Goal: Information Seeking & Learning: Learn about a topic

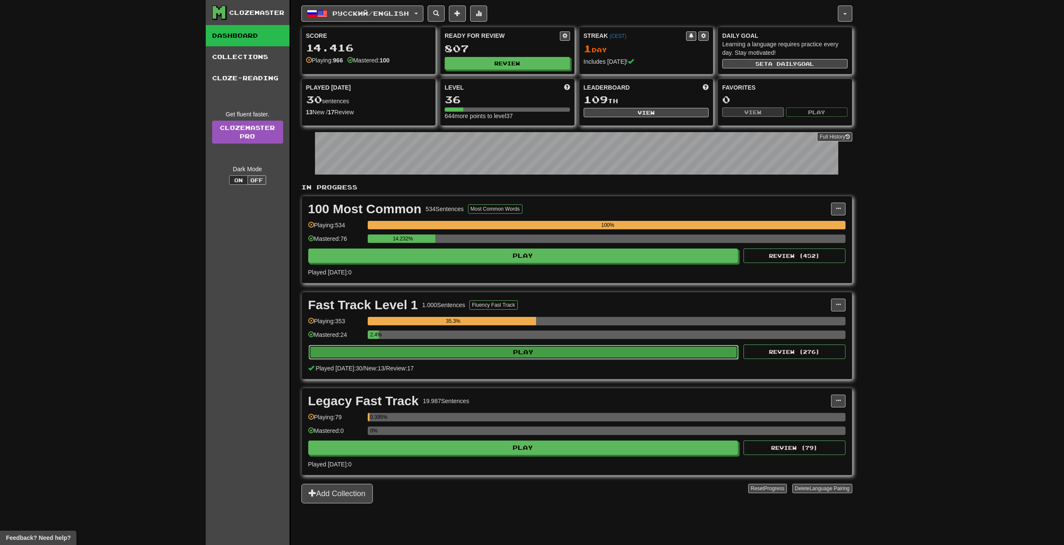
click at [509, 357] on button "Play" at bounding box center [523, 352] width 430 height 14
select select "**"
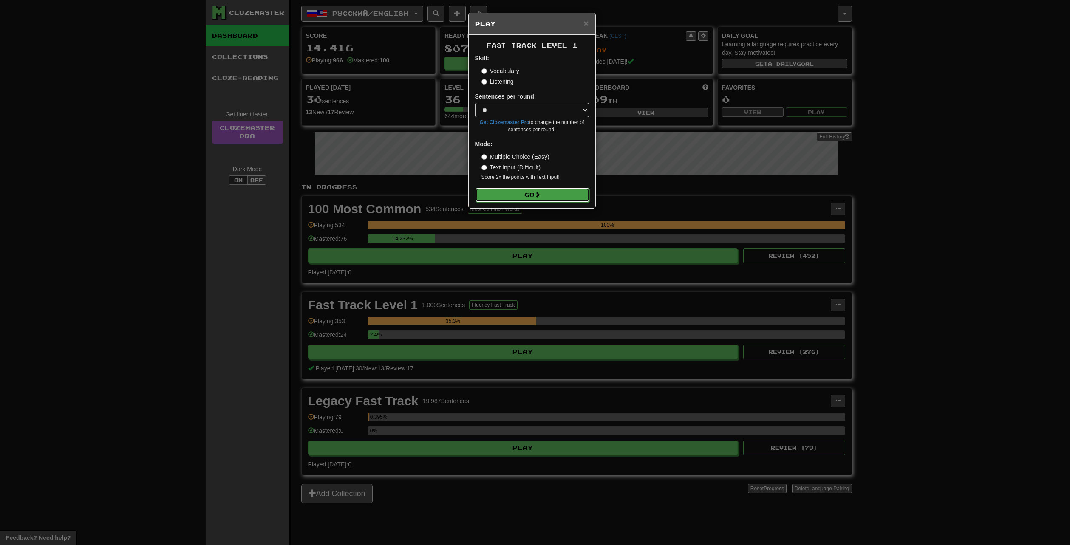
click at [493, 194] on button "Go" at bounding box center [532, 195] width 114 height 14
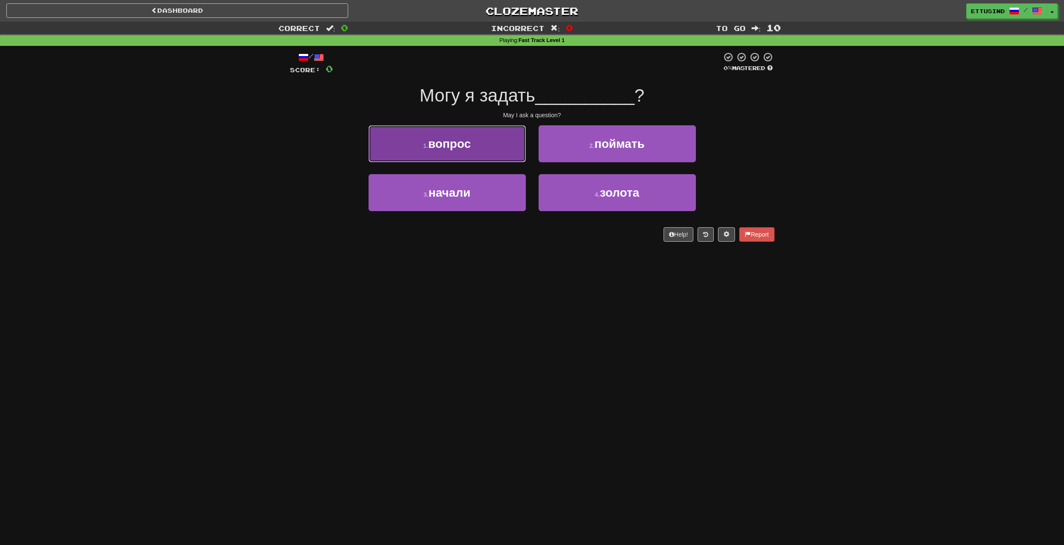
click at [473, 145] on button "1 . вопрос" at bounding box center [446, 143] width 157 height 37
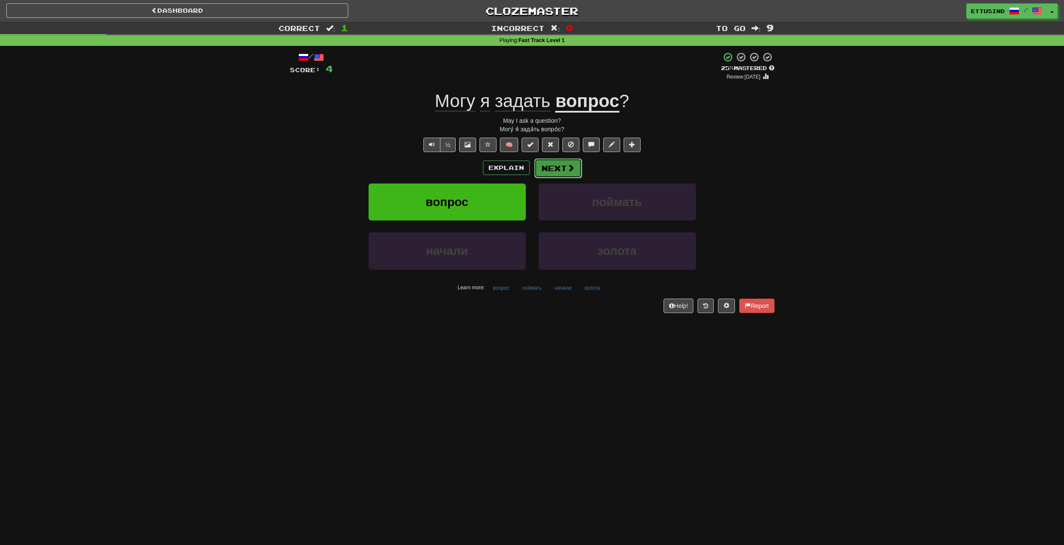
click at [562, 169] on button "Next" at bounding box center [558, 168] width 48 height 20
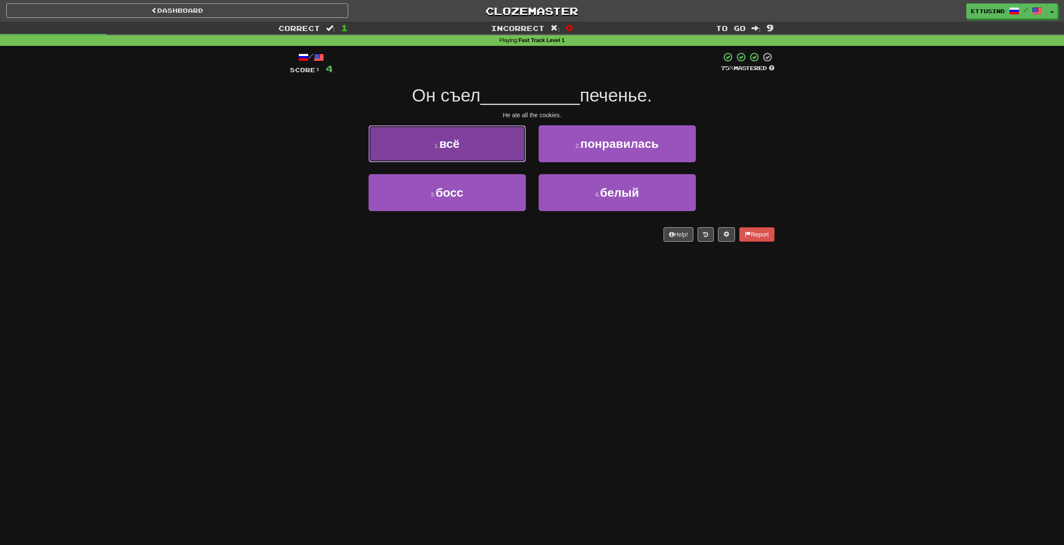
click at [475, 144] on button "1 . всё" at bounding box center [446, 143] width 157 height 37
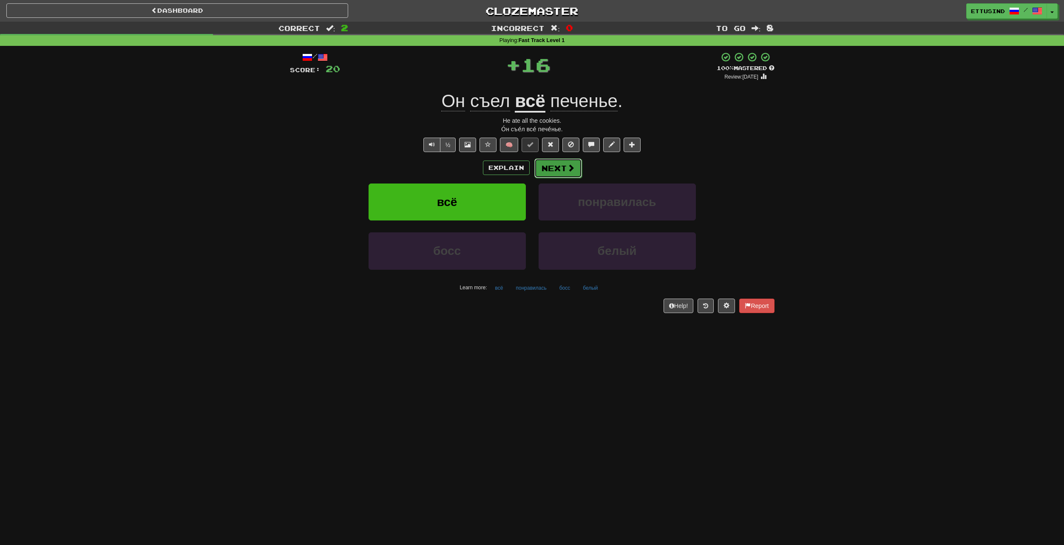
click at [566, 173] on button "Next" at bounding box center [558, 168] width 48 height 20
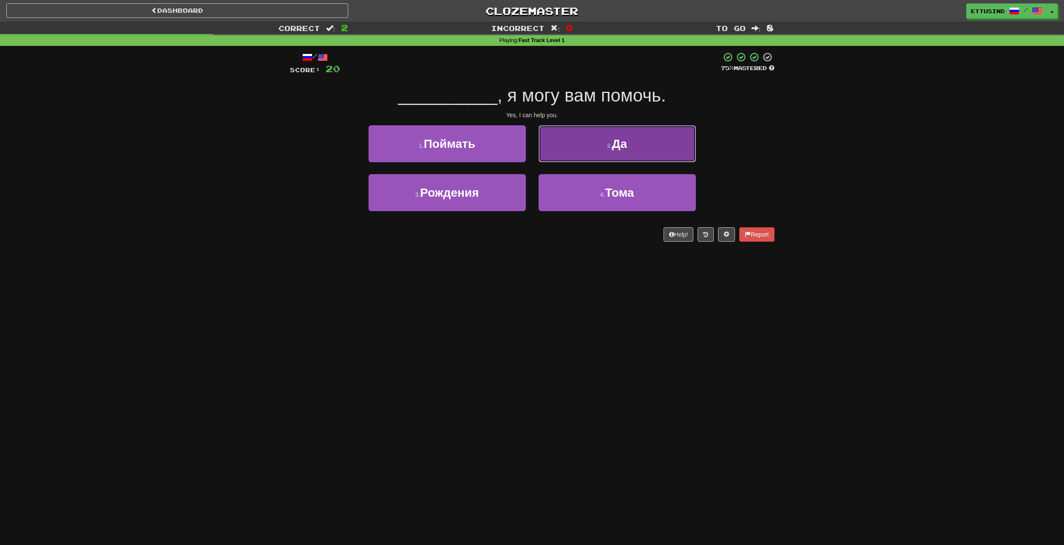
click at [619, 152] on button "2 . Да" at bounding box center [616, 143] width 157 height 37
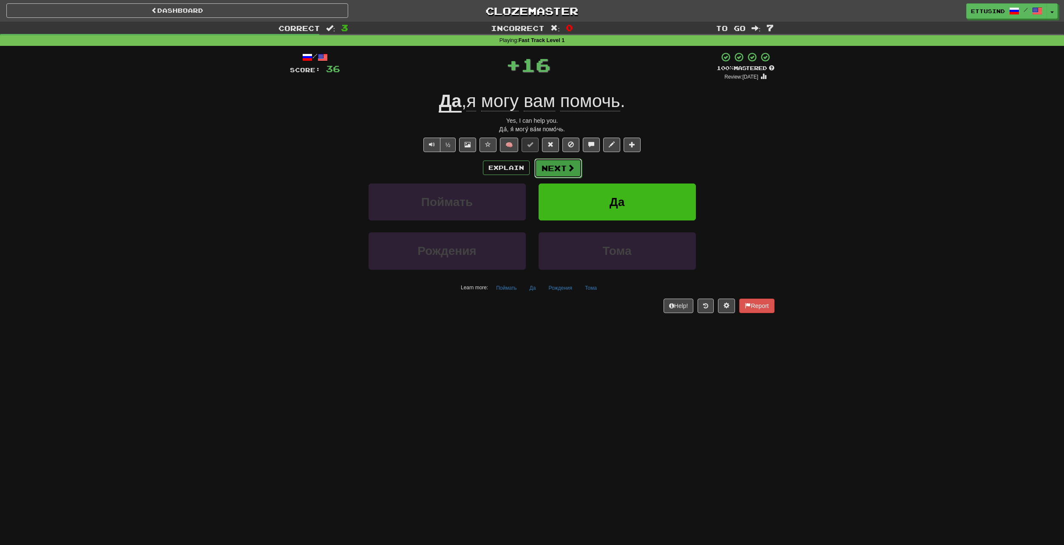
click at [567, 171] on span at bounding box center [571, 168] width 8 height 8
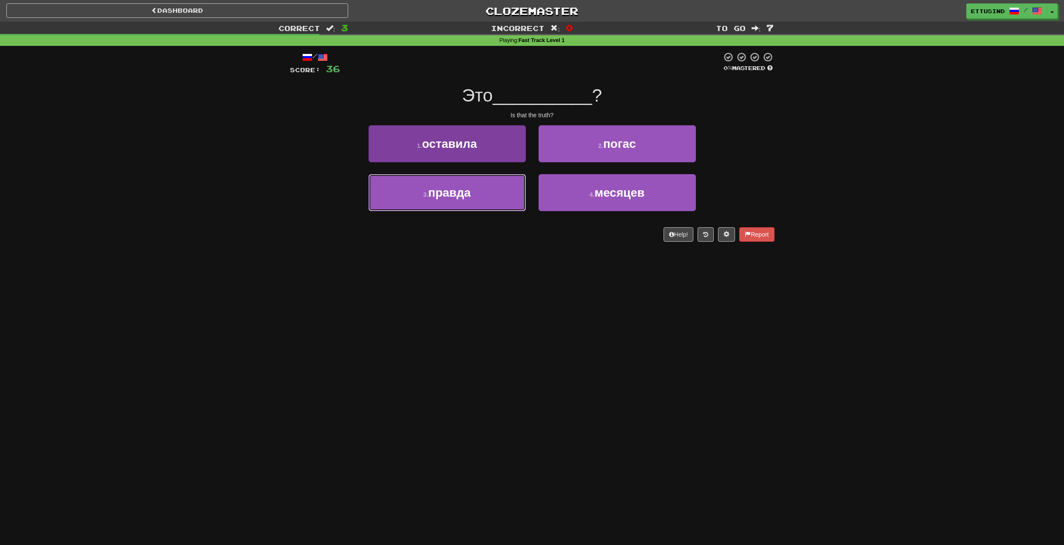
click at [489, 186] on button "3 . правда" at bounding box center [446, 192] width 157 height 37
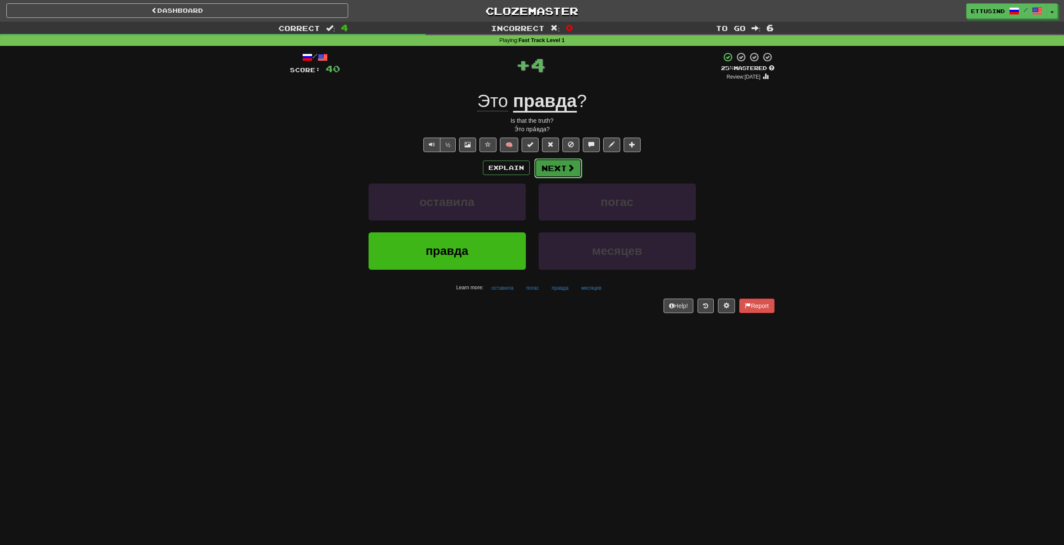
click at [554, 164] on button "Next" at bounding box center [558, 168] width 48 height 20
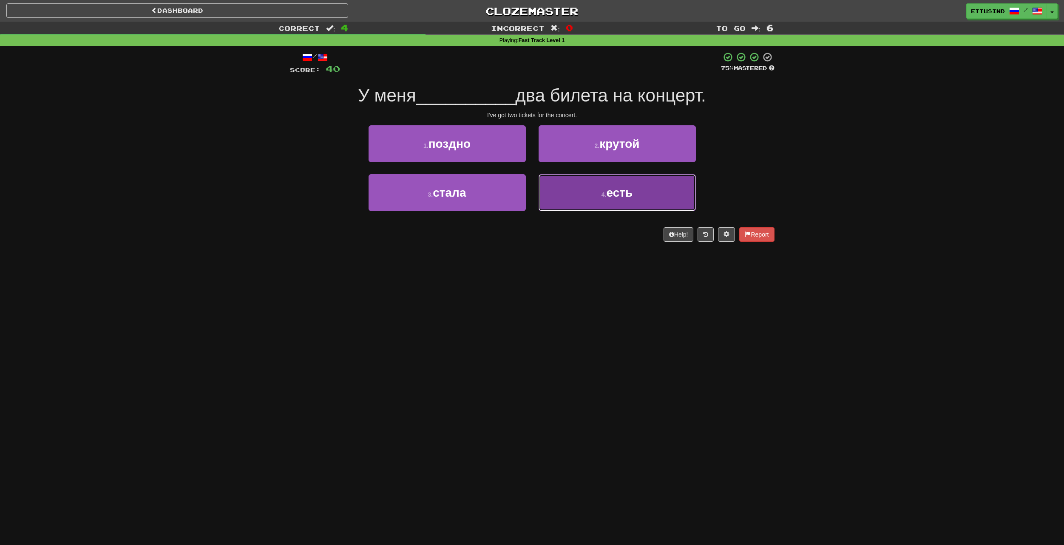
click at [580, 181] on button "4 . есть" at bounding box center [616, 192] width 157 height 37
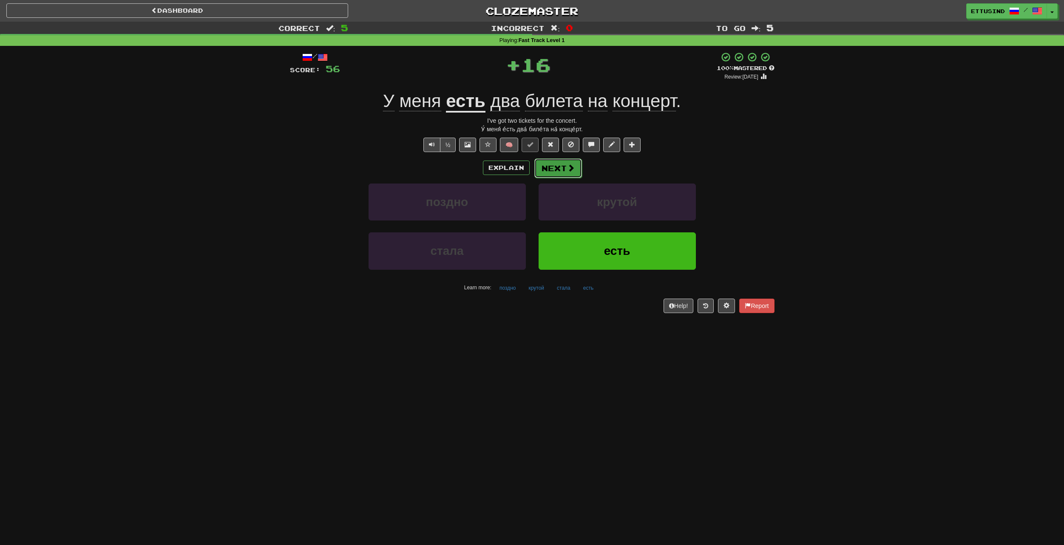
click at [564, 174] on button "Next" at bounding box center [558, 168] width 48 height 20
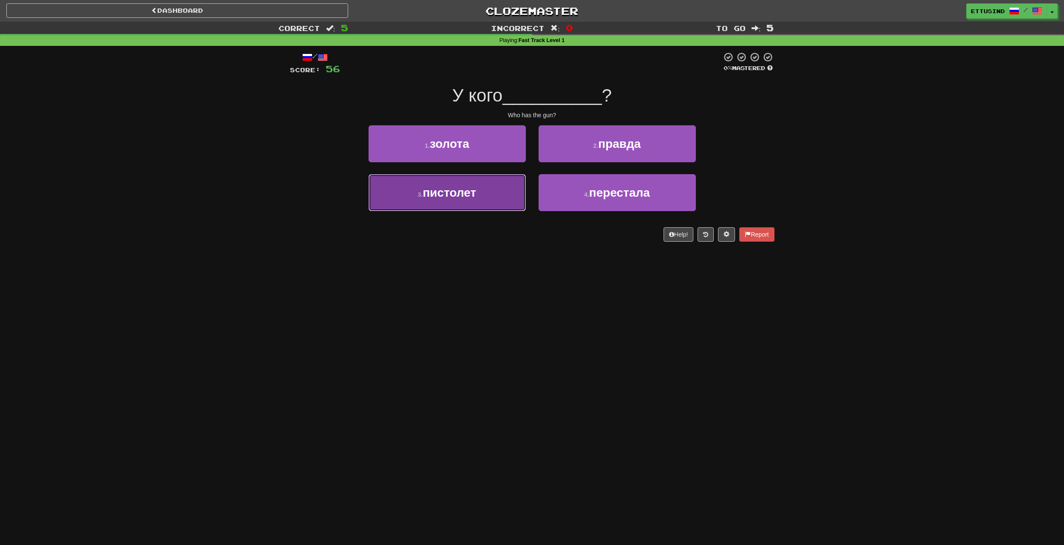
click at [481, 188] on button "3 . пистолет" at bounding box center [446, 192] width 157 height 37
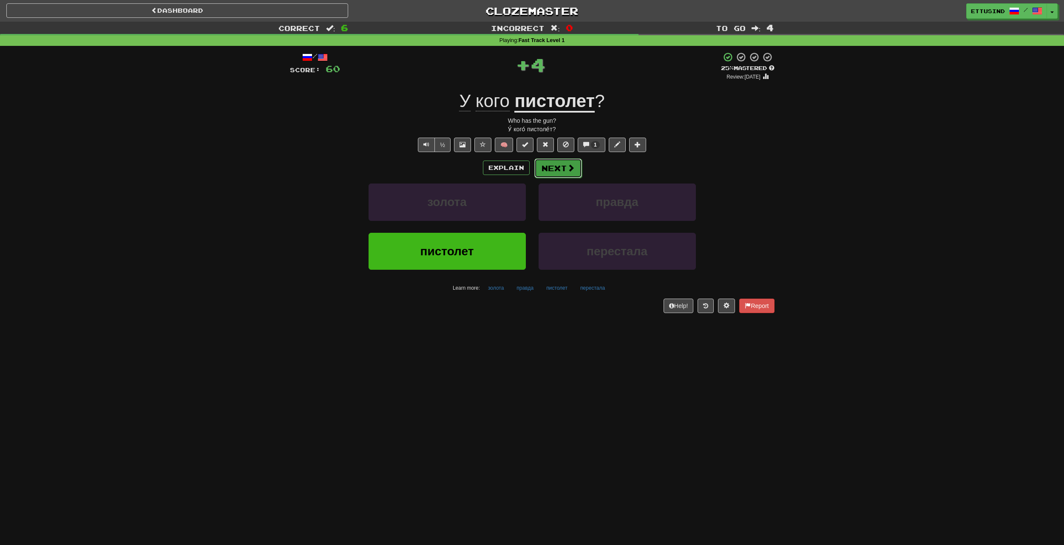
click at [560, 168] on button "Next" at bounding box center [558, 168] width 48 height 20
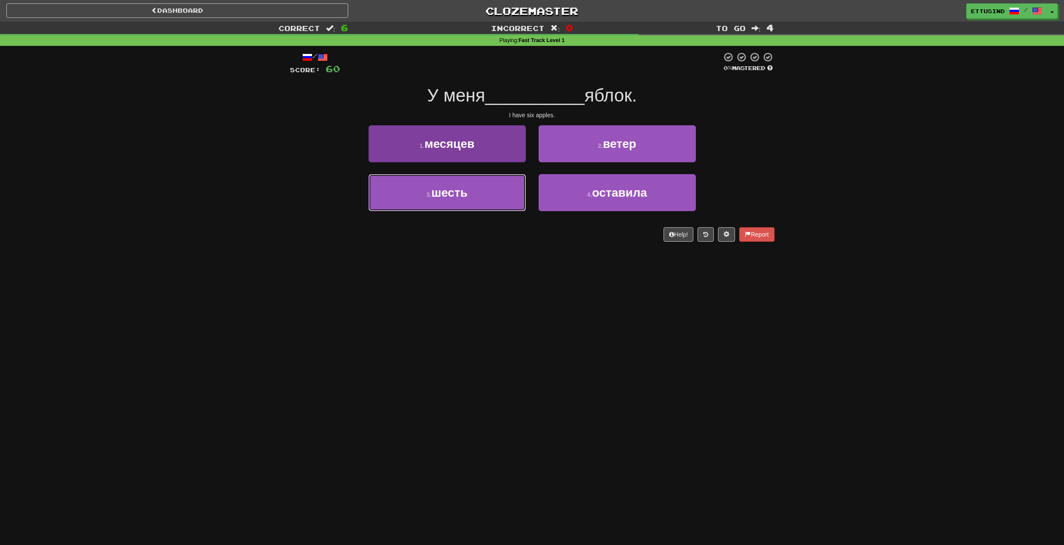
click at [475, 194] on button "3 . шесть" at bounding box center [446, 192] width 157 height 37
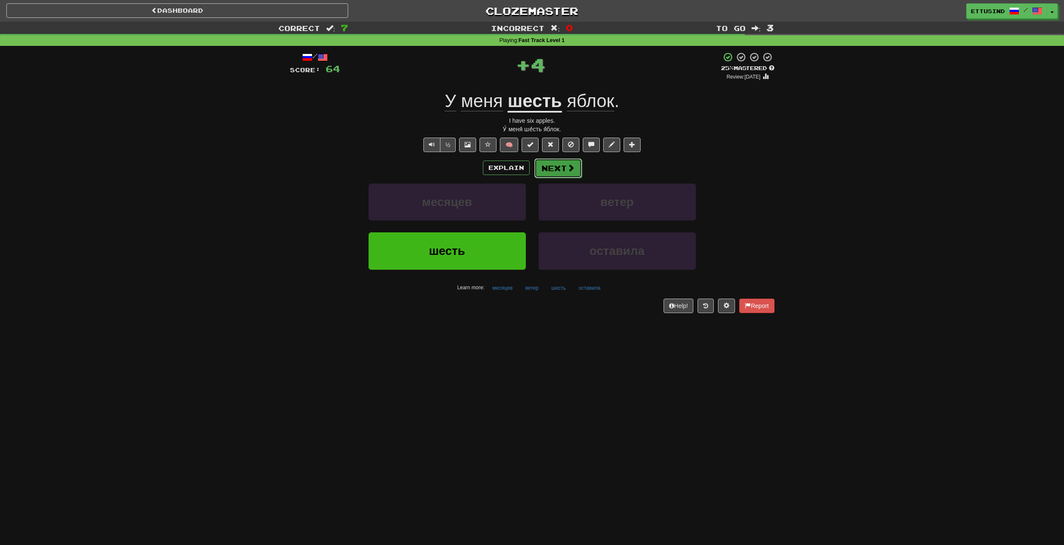
click at [569, 170] on span at bounding box center [571, 168] width 8 height 8
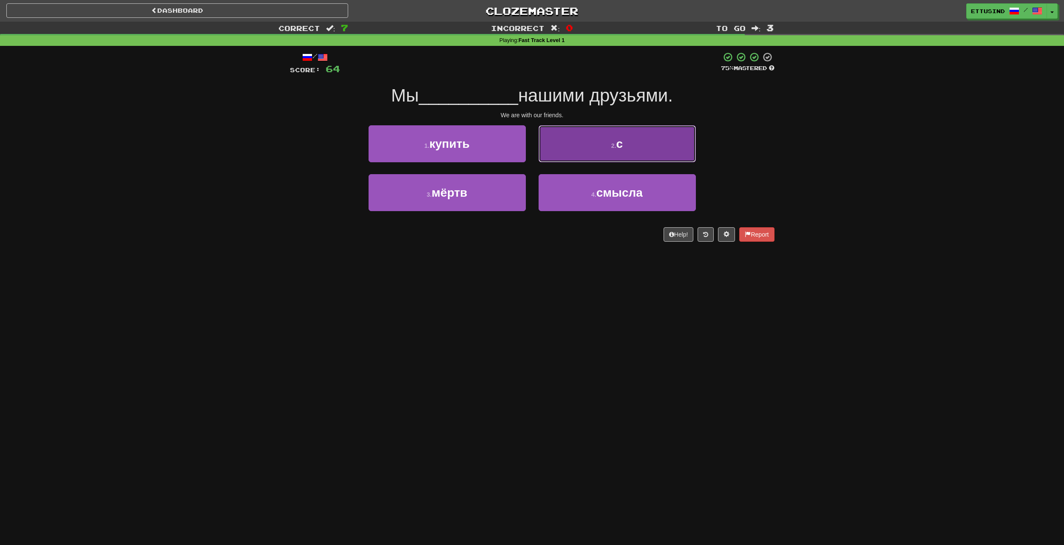
click at [580, 152] on button "2 . с" at bounding box center [616, 143] width 157 height 37
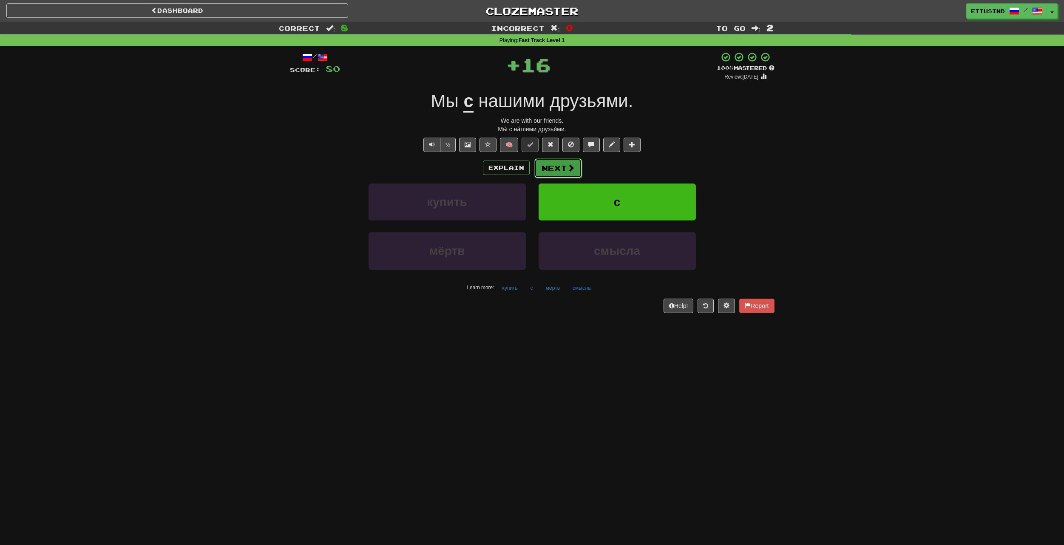
click at [561, 164] on button "Next" at bounding box center [558, 168] width 48 height 20
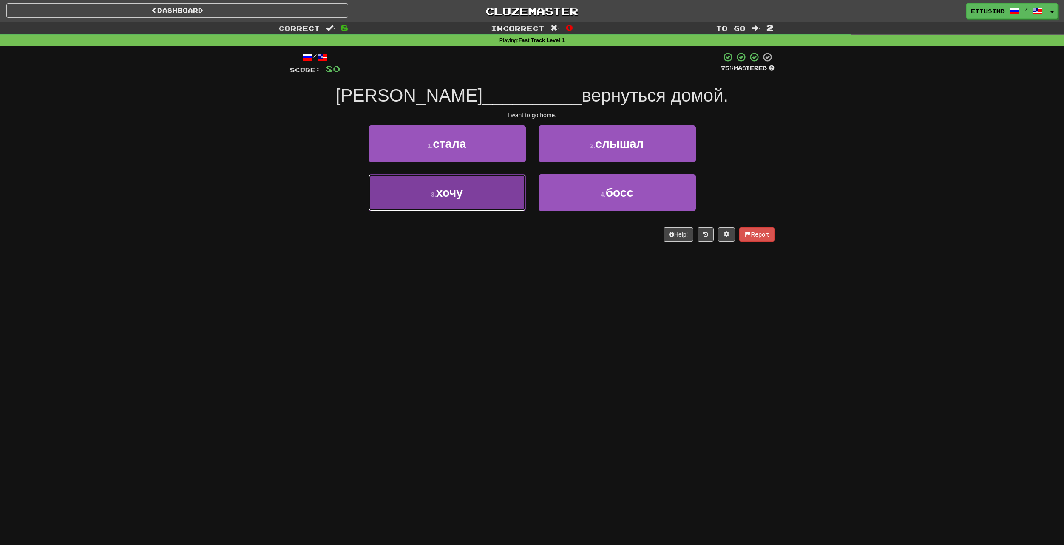
click at [488, 195] on button "3 . хочу" at bounding box center [446, 192] width 157 height 37
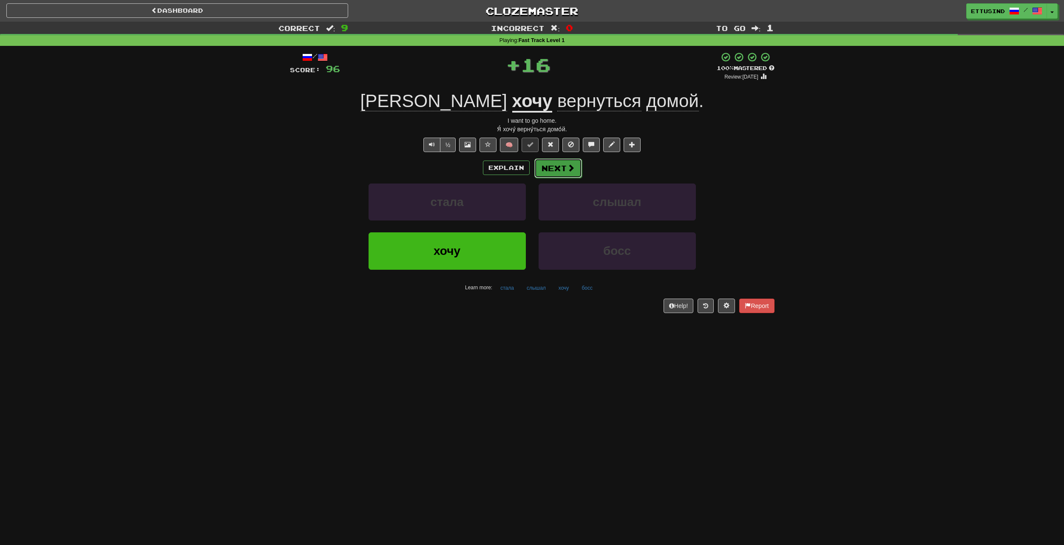
click at [565, 167] on button "Next" at bounding box center [558, 168] width 48 height 20
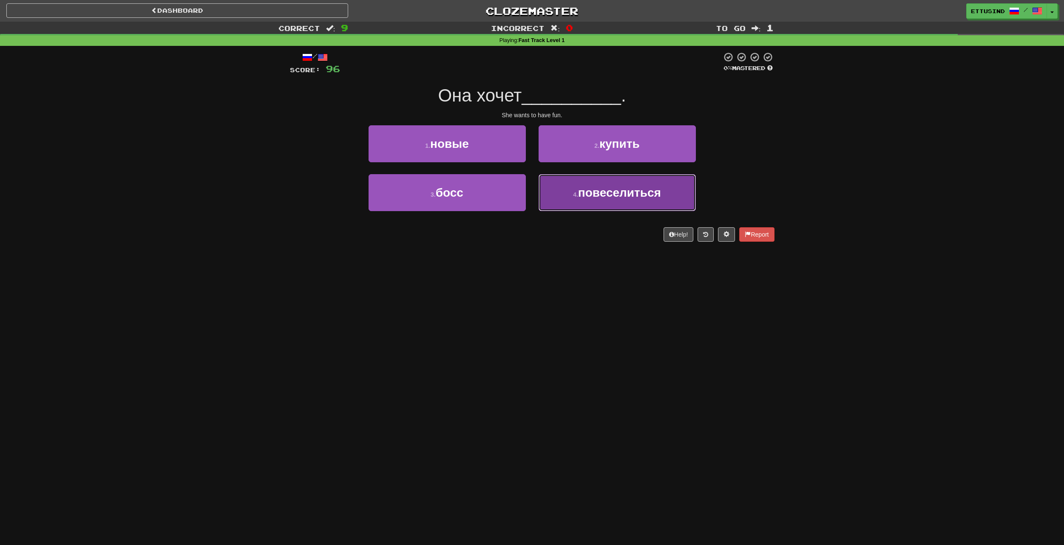
click at [597, 190] on span "повеселиться" at bounding box center [619, 192] width 83 height 13
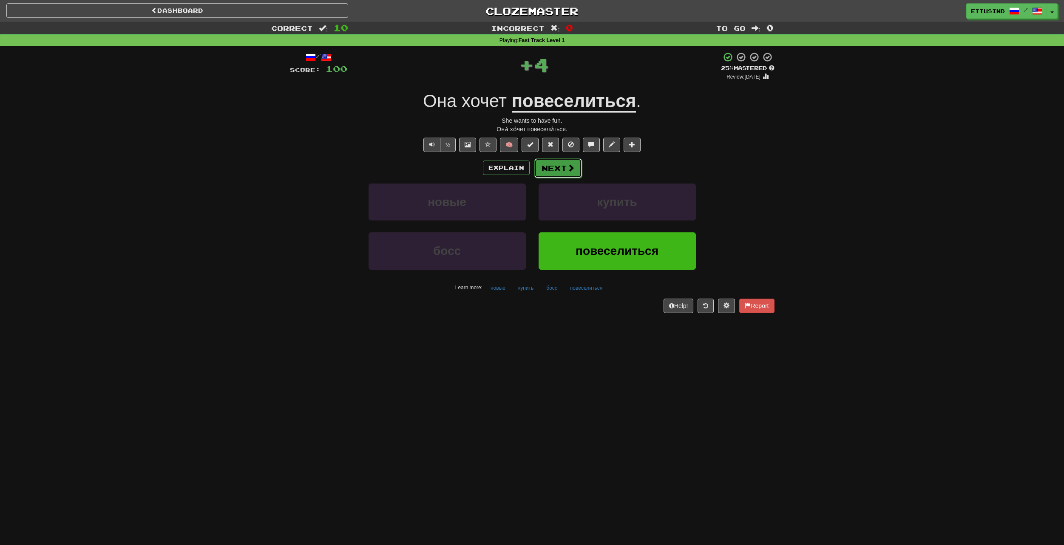
click at [557, 170] on button "Next" at bounding box center [558, 168] width 48 height 20
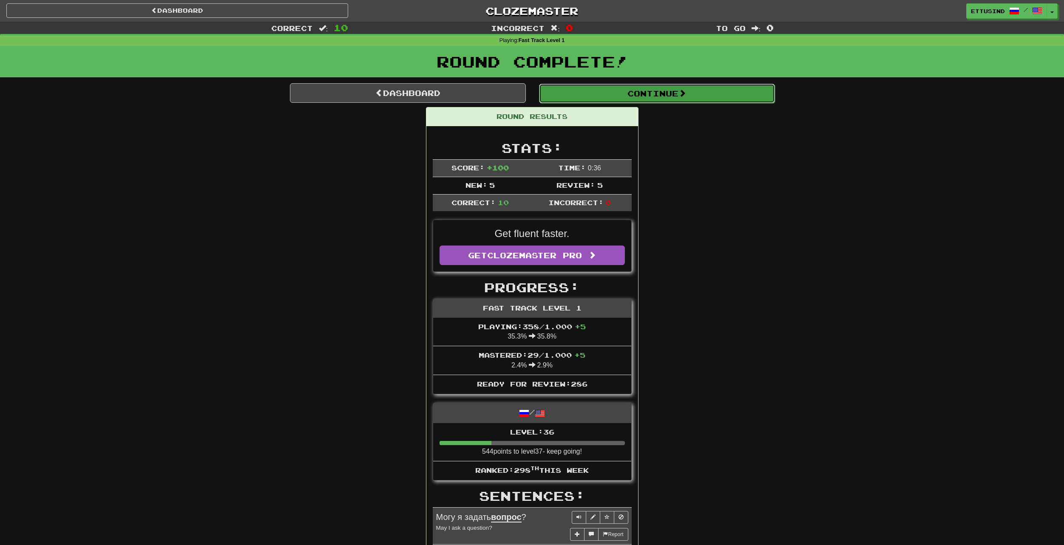
click at [622, 100] on button "Continue" at bounding box center [657, 94] width 236 height 20
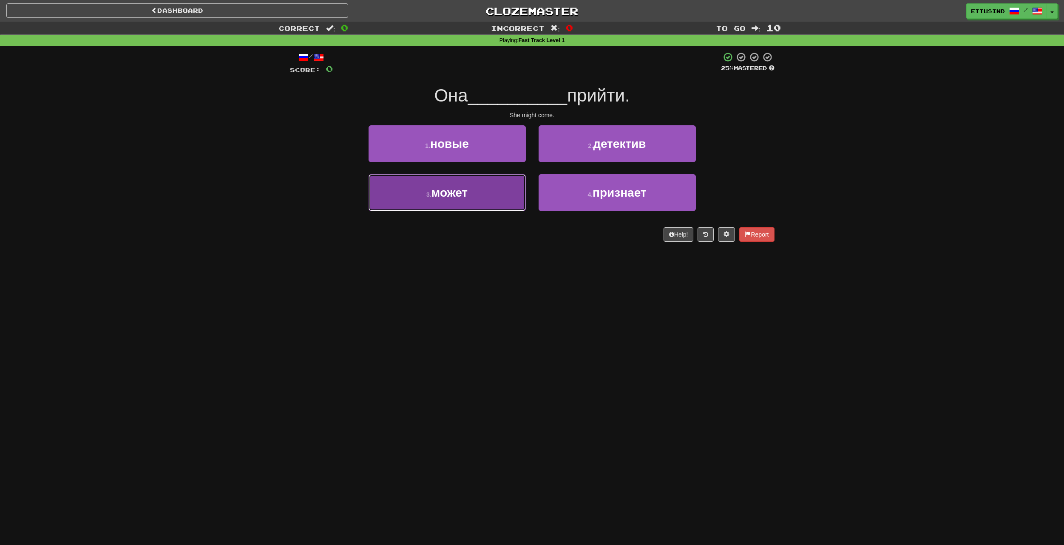
click at [517, 190] on button "3 . может" at bounding box center [446, 192] width 157 height 37
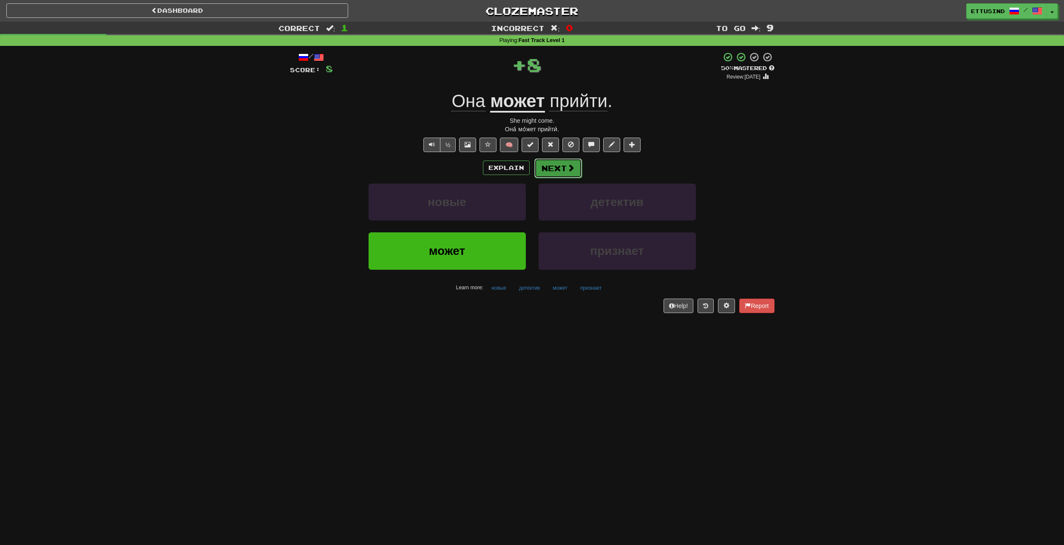
click at [565, 166] on button "Next" at bounding box center [558, 168] width 48 height 20
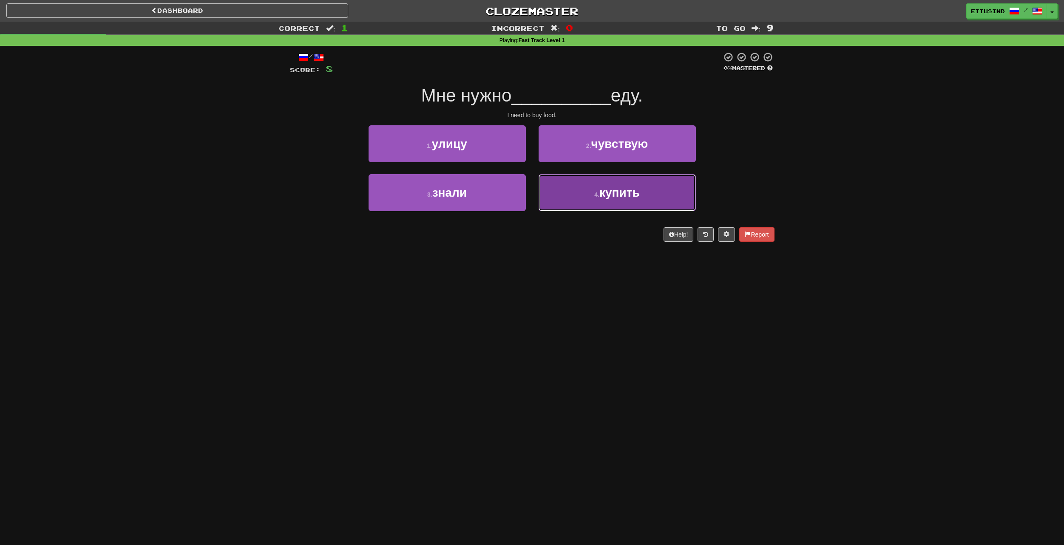
click at [588, 202] on button "4 . купить" at bounding box center [616, 192] width 157 height 37
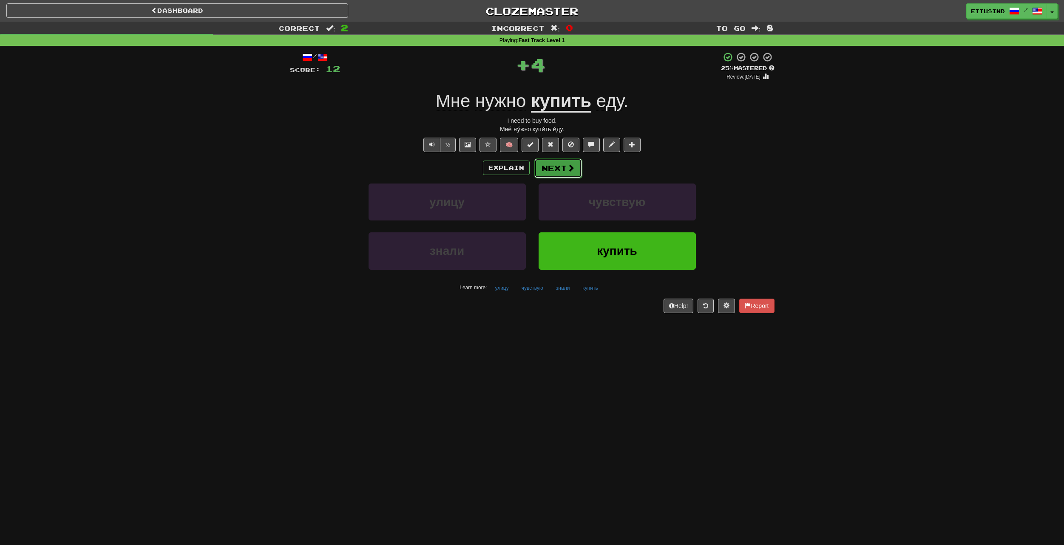
click at [557, 176] on button "Next" at bounding box center [558, 168] width 48 height 20
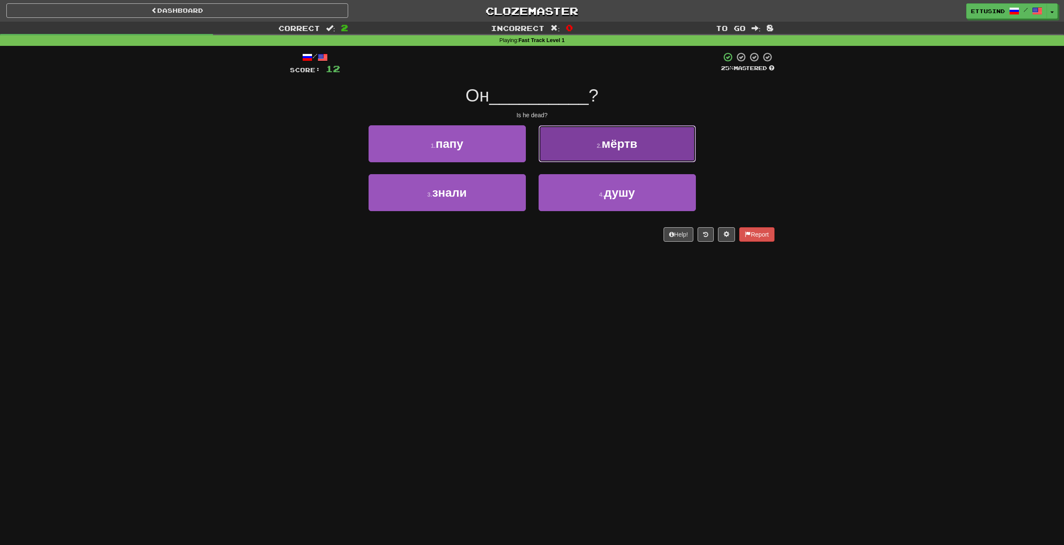
click at [568, 145] on button "2 . мёртв" at bounding box center [616, 143] width 157 height 37
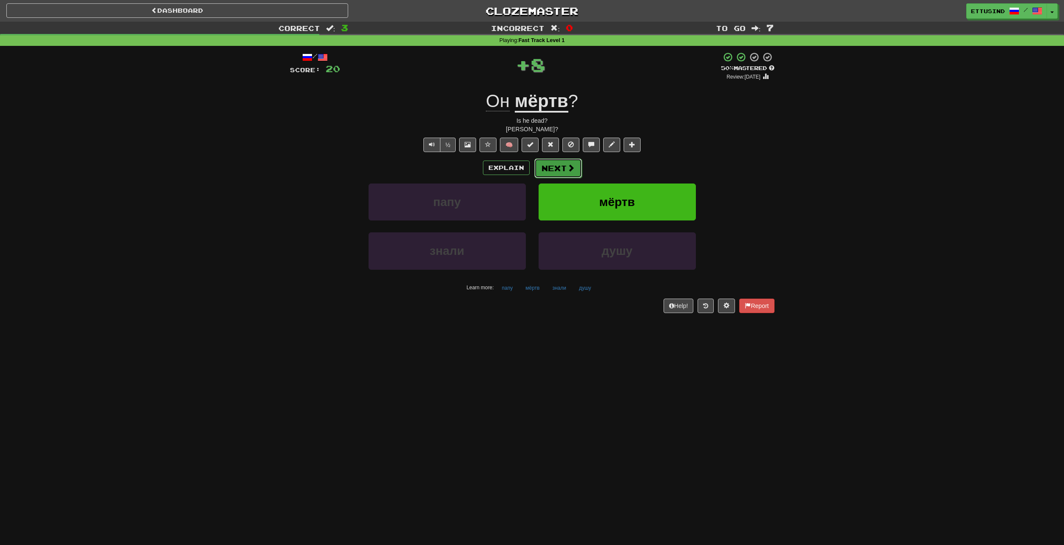
click at [551, 170] on button "Next" at bounding box center [558, 168] width 48 height 20
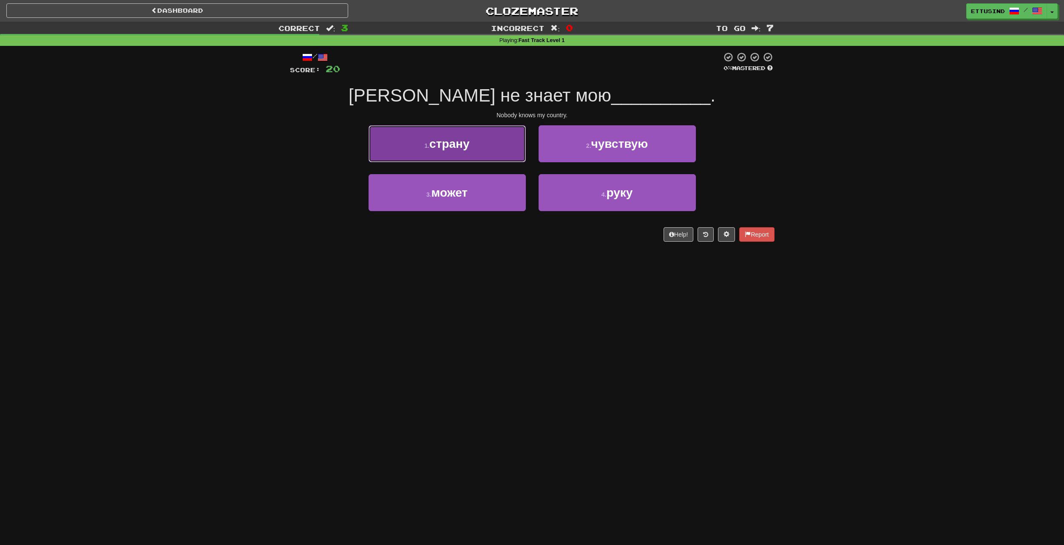
click at [442, 149] on span "страну" at bounding box center [449, 143] width 40 height 13
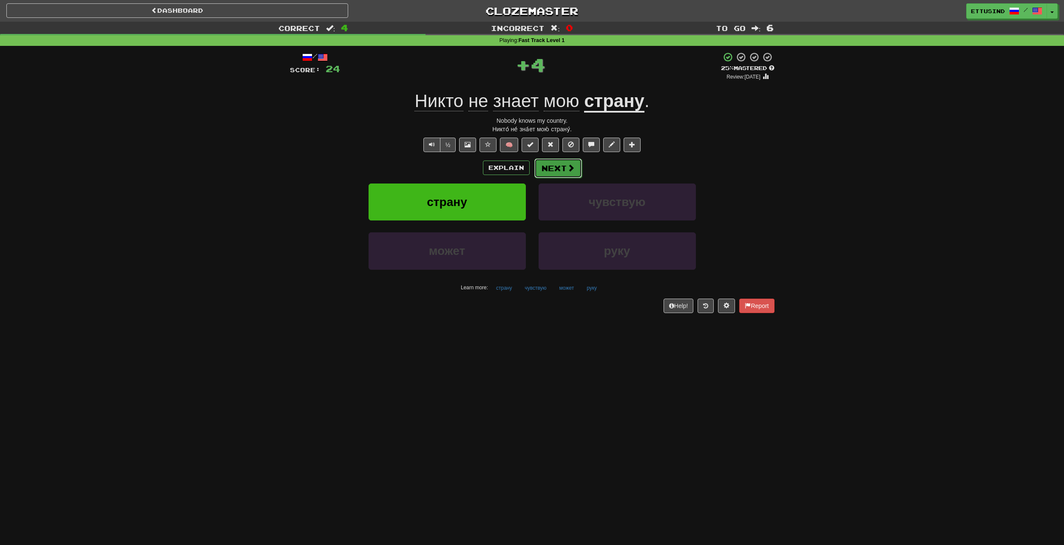
click at [555, 164] on button "Next" at bounding box center [558, 168] width 48 height 20
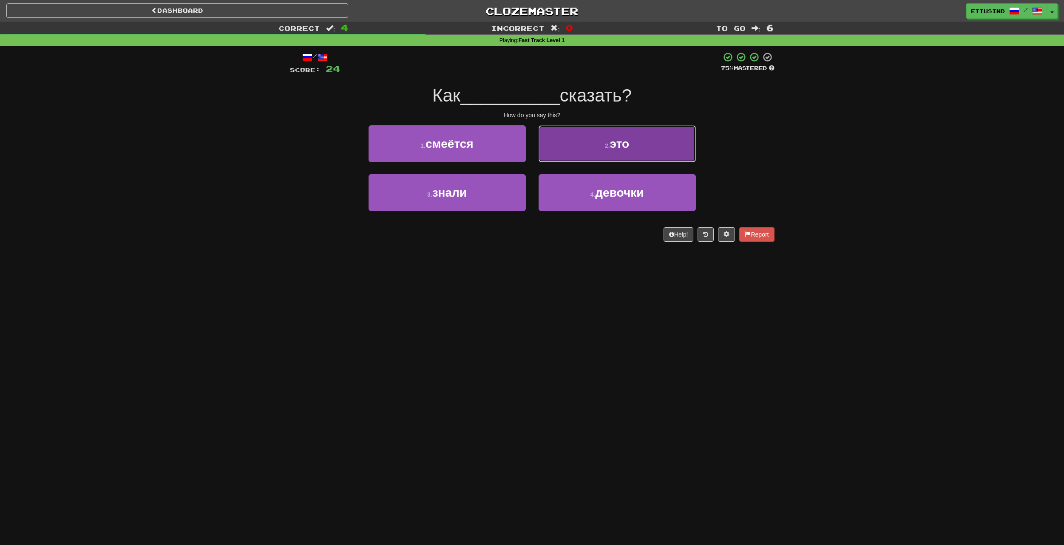
click at [557, 150] on button "2 . это" at bounding box center [616, 143] width 157 height 37
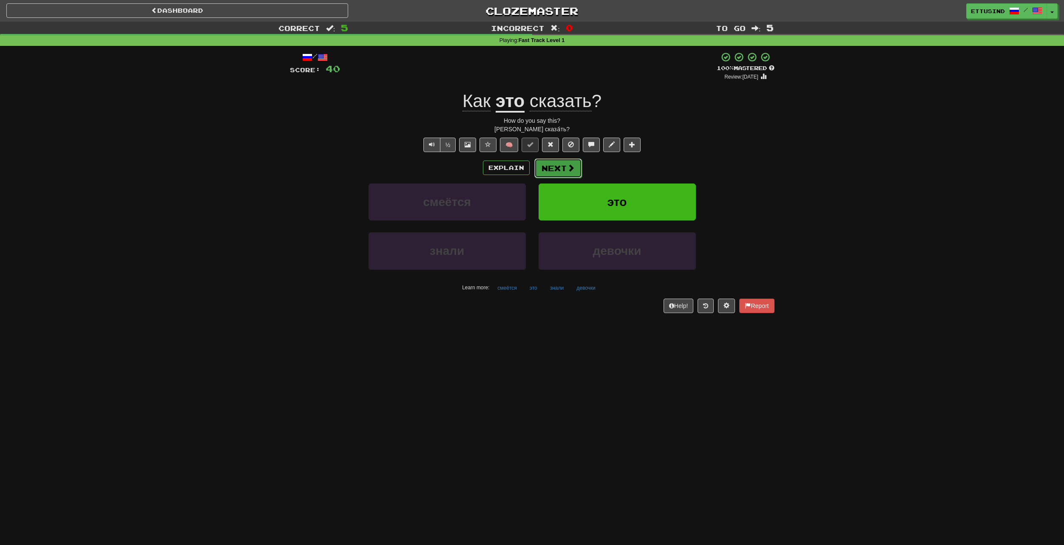
click at [544, 167] on button "Next" at bounding box center [558, 168] width 48 height 20
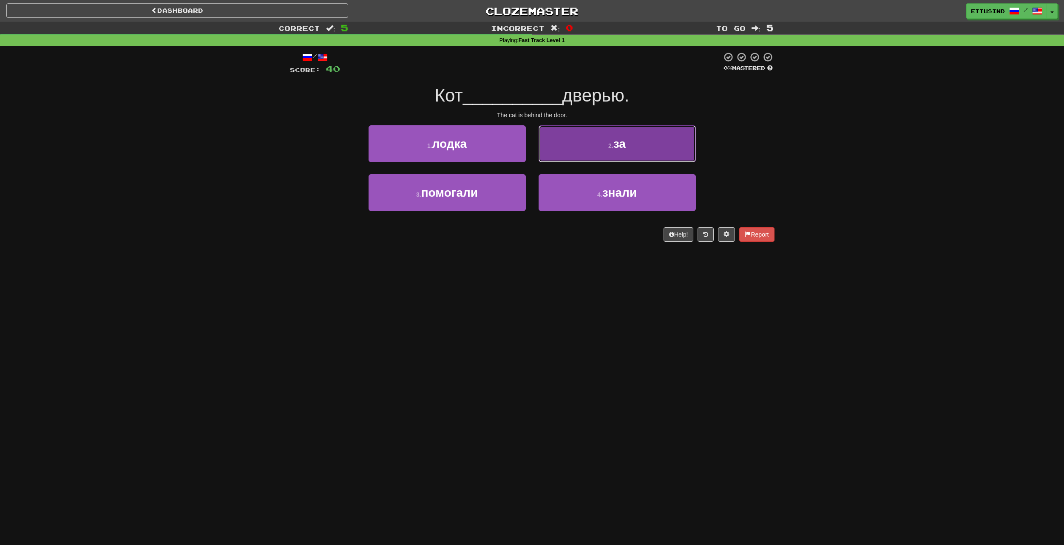
click at [591, 146] on button "2 . за" at bounding box center [616, 143] width 157 height 37
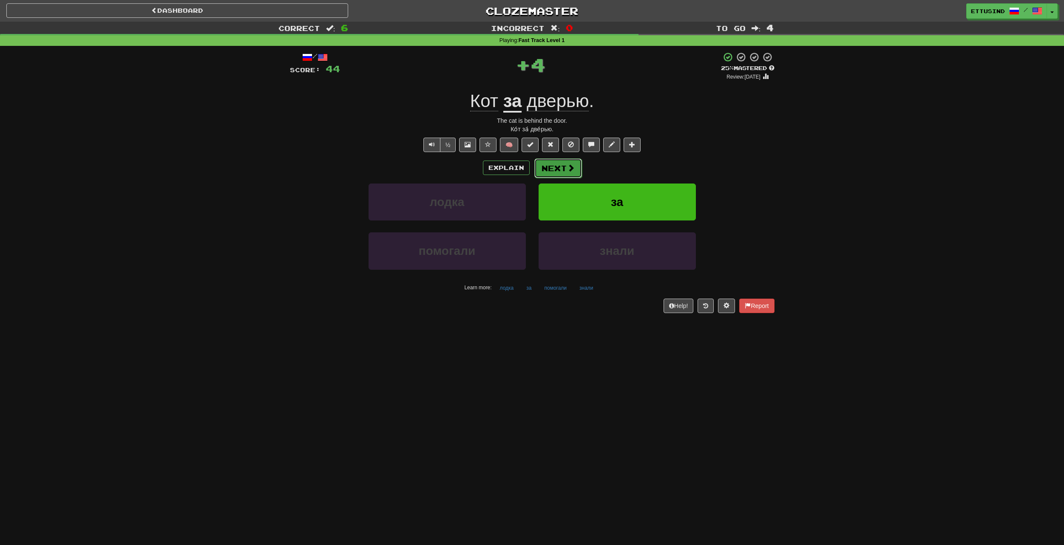
click at [551, 170] on button "Next" at bounding box center [558, 168] width 48 height 20
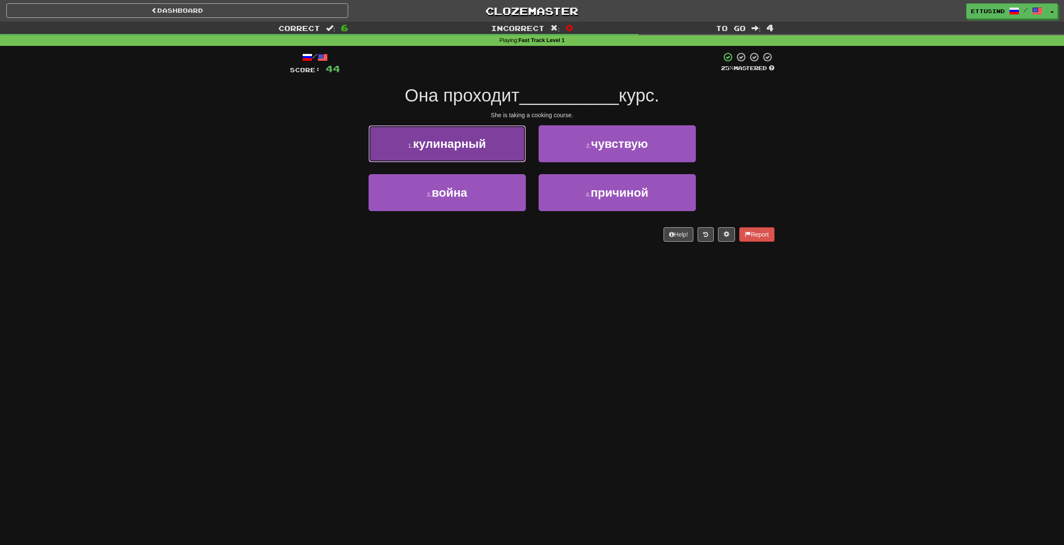
click at [507, 149] on button "1 . кулинарный" at bounding box center [446, 143] width 157 height 37
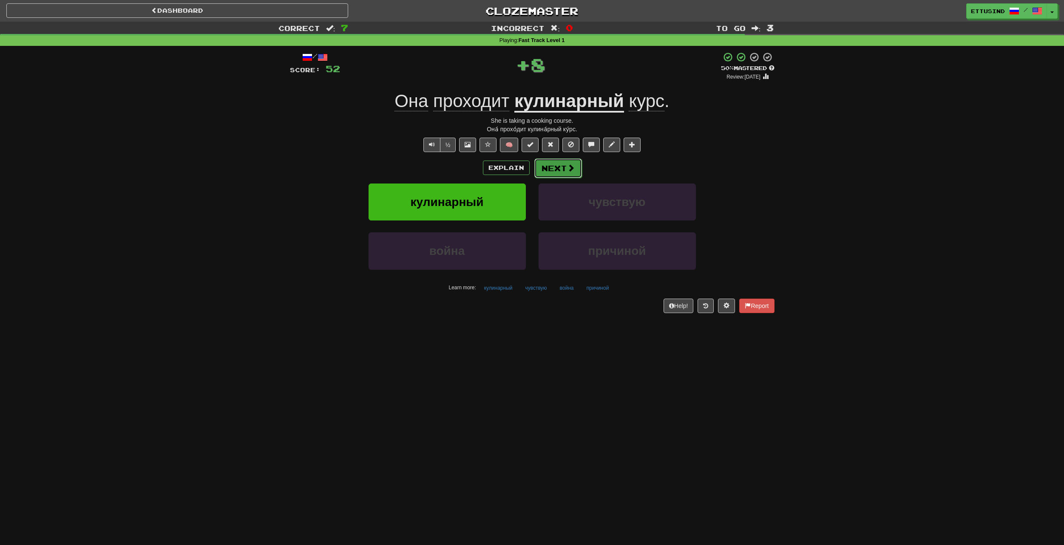
click at [569, 160] on button "Next" at bounding box center [558, 168] width 48 height 20
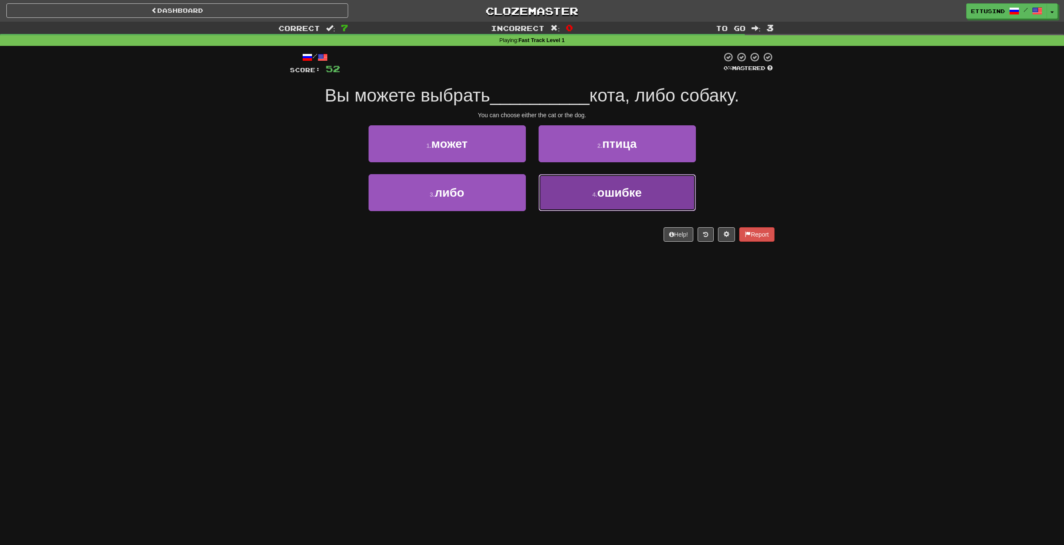
click at [589, 190] on button "4 . ошибке" at bounding box center [616, 192] width 157 height 37
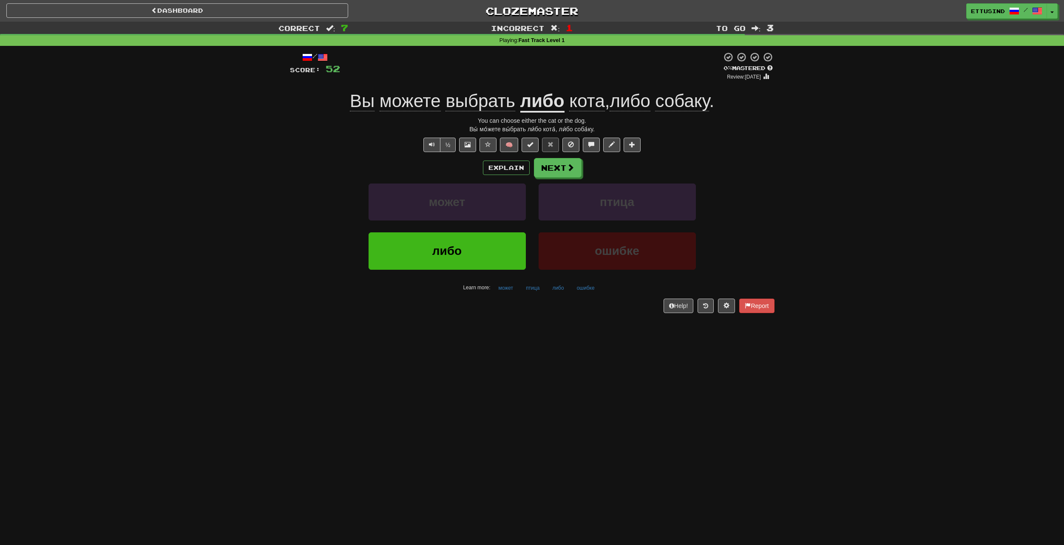
click at [572, 178] on div "Explain Next может птица либо ошибке Learn more: может птица либо ошибке" at bounding box center [532, 226] width 484 height 136
click at [567, 171] on span at bounding box center [571, 168] width 8 height 8
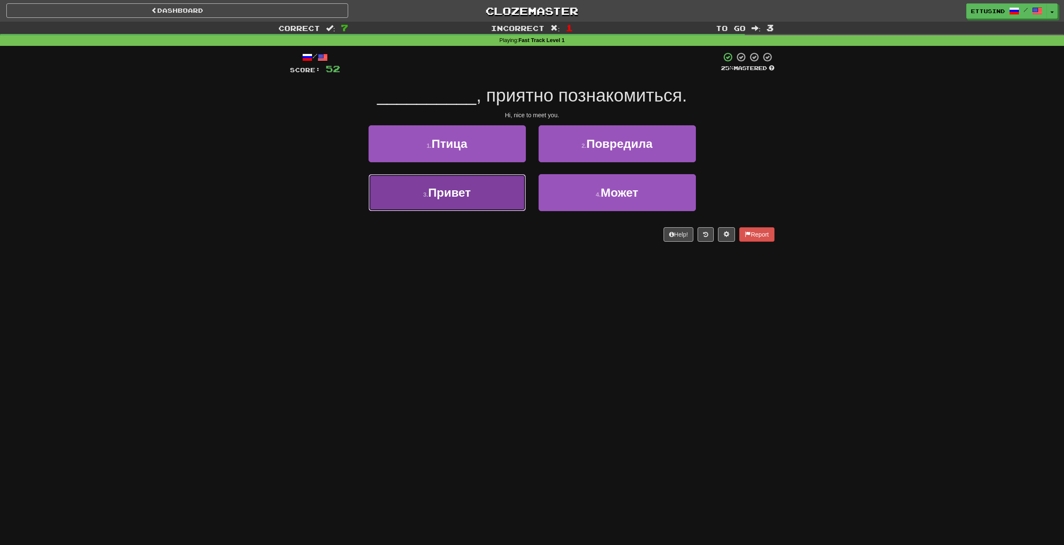
click at [492, 185] on button "3 . Привет" at bounding box center [446, 192] width 157 height 37
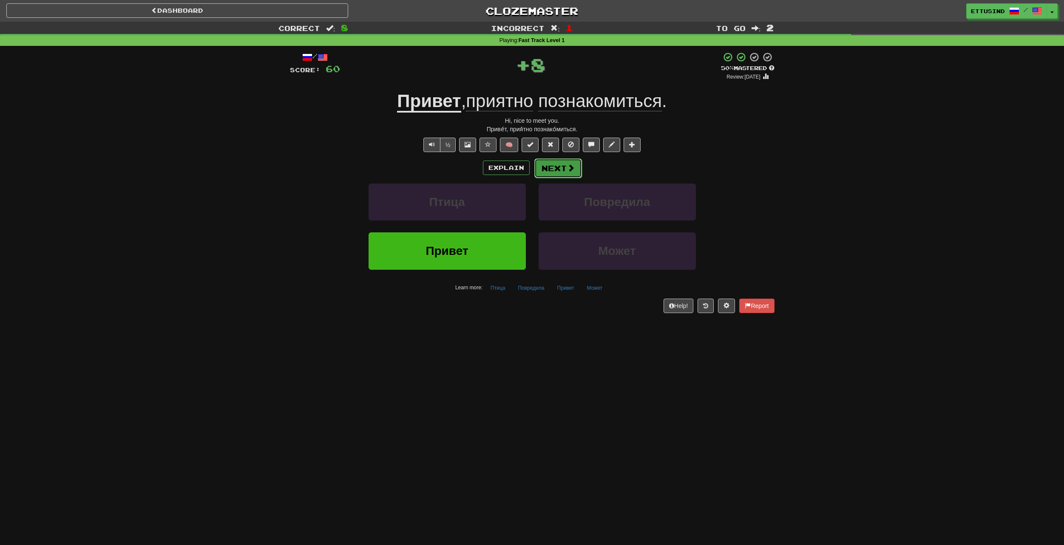
click at [546, 168] on button "Next" at bounding box center [558, 168] width 48 height 20
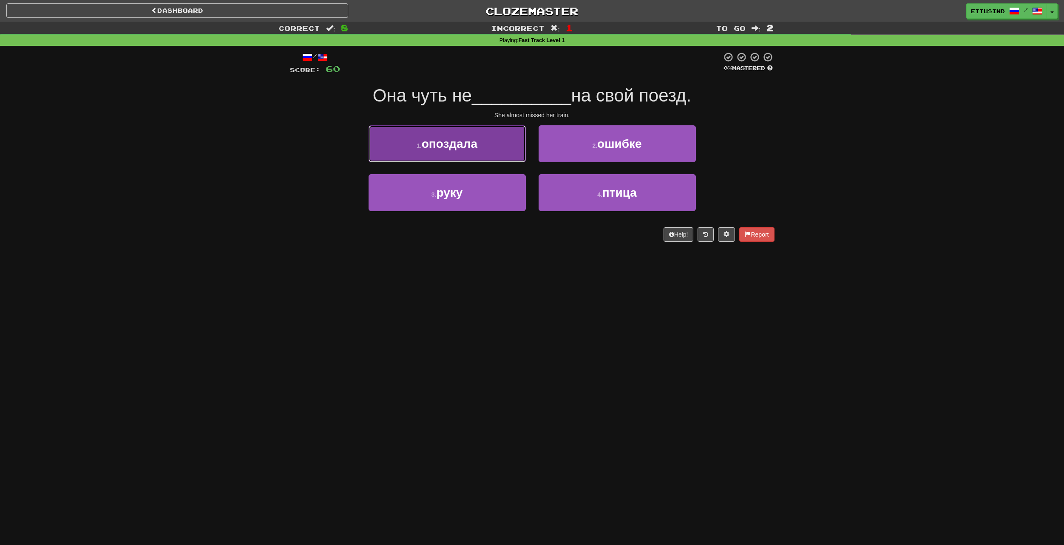
click at [494, 148] on button "1 . опоздала" at bounding box center [446, 143] width 157 height 37
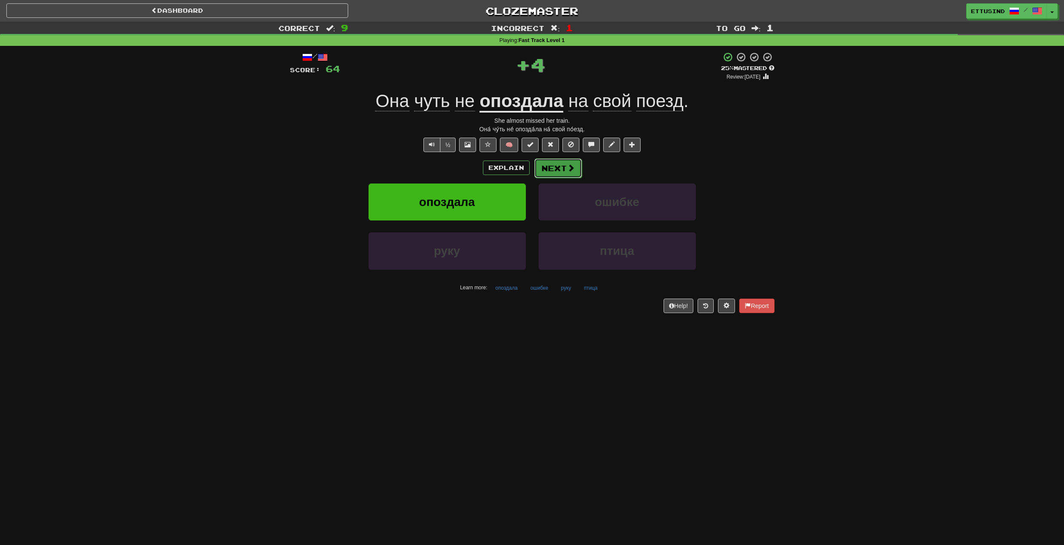
click at [556, 166] on button "Next" at bounding box center [558, 168] width 48 height 20
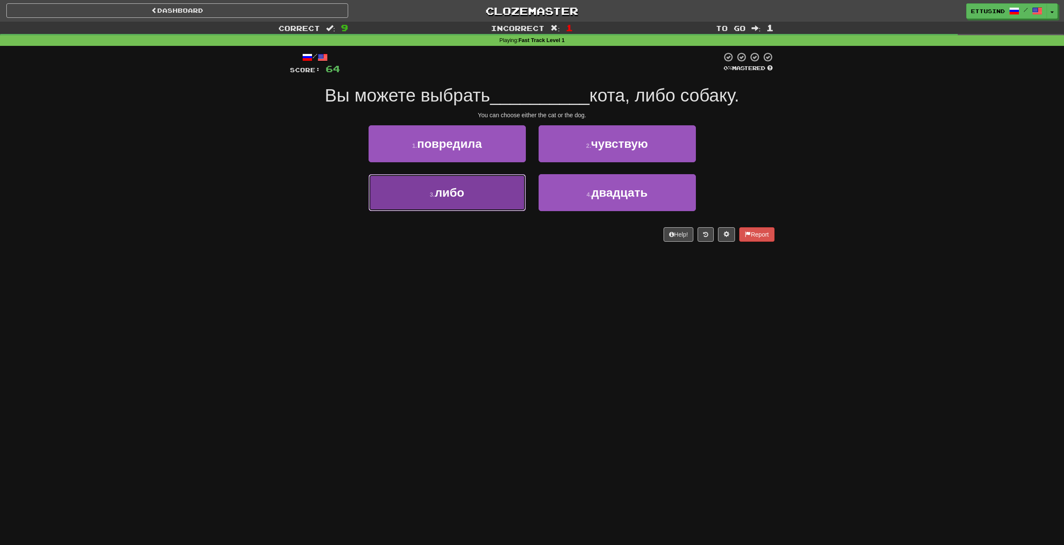
click at [467, 188] on button "3 . либо" at bounding box center [446, 192] width 157 height 37
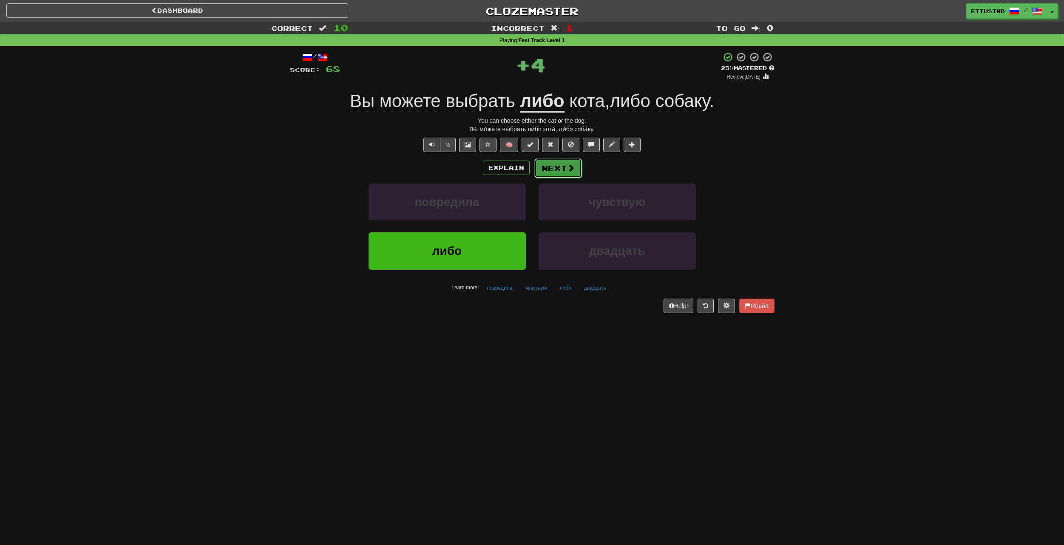
click at [556, 166] on button "Next" at bounding box center [558, 168] width 48 height 20
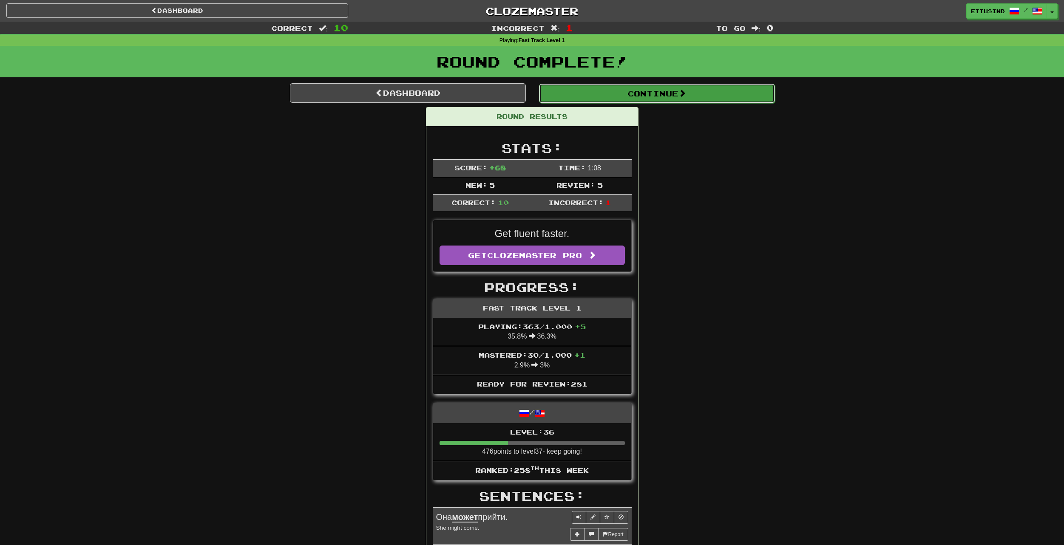
click at [674, 89] on button "Continue" at bounding box center [657, 94] width 236 height 20
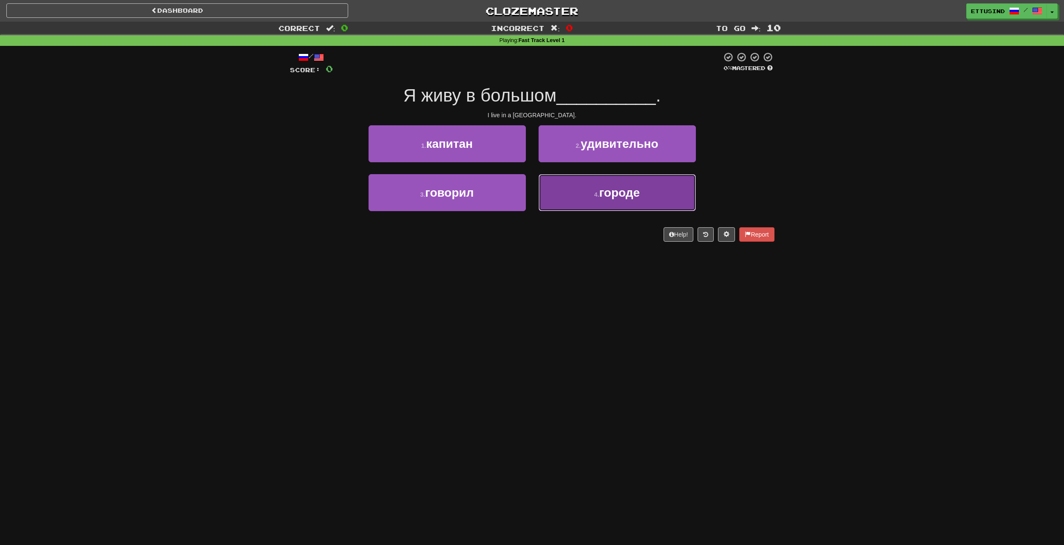
click at [585, 183] on button "4 . городе" at bounding box center [616, 192] width 157 height 37
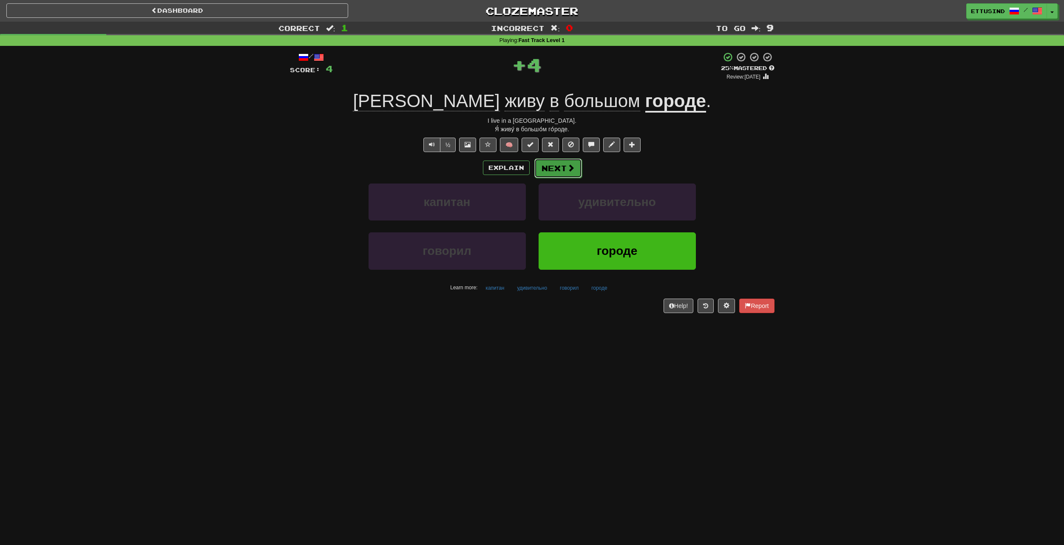
click at [561, 162] on button "Next" at bounding box center [558, 168] width 48 height 20
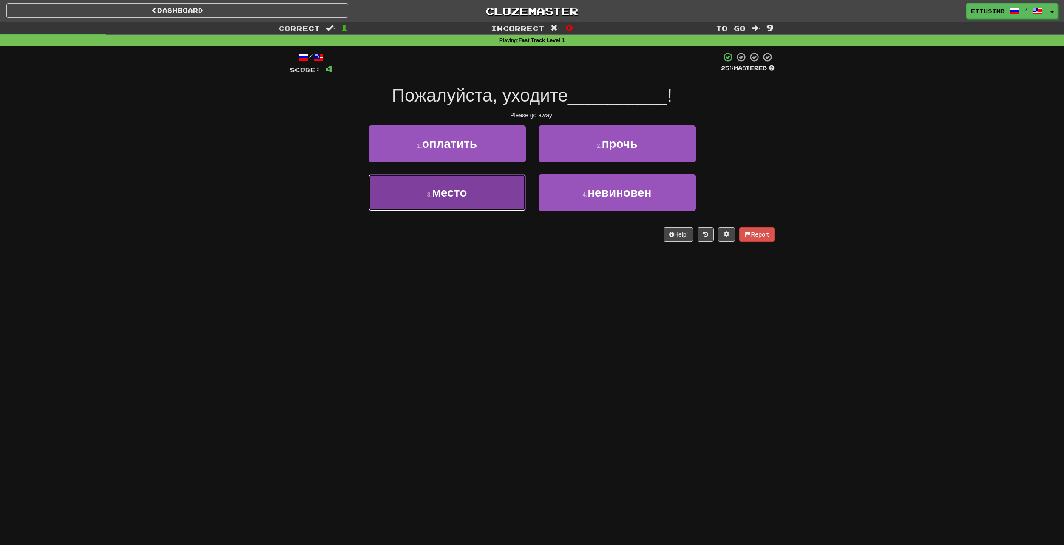
click at [501, 185] on button "3 . место" at bounding box center [446, 192] width 157 height 37
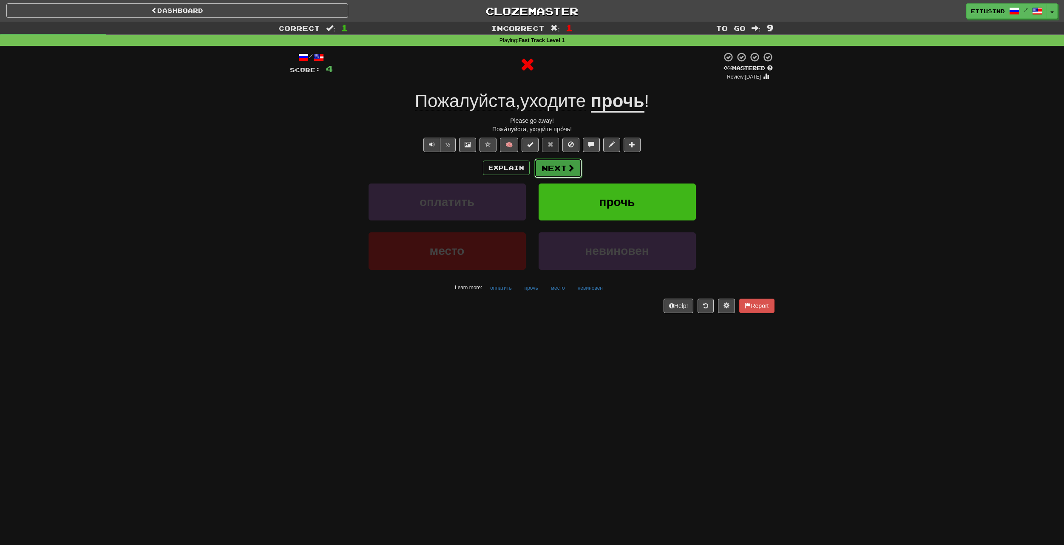
click at [572, 166] on span at bounding box center [571, 168] width 8 height 8
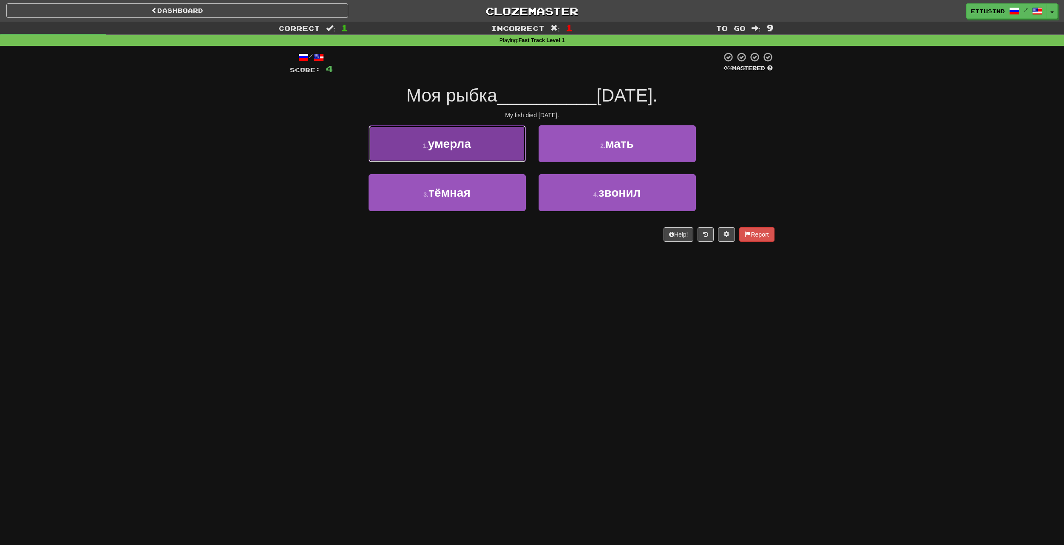
click at [493, 149] on button "1 . умерла" at bounding box center [446, 143] width 157 height 37
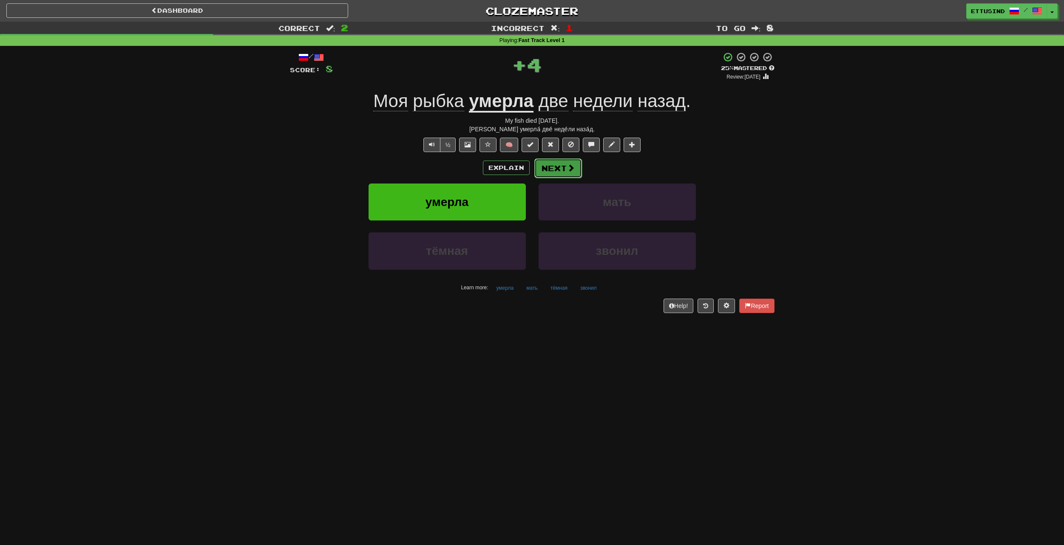
click at [556, 167] on button "Next" at bounding box center [558, 168] width 48 height 20
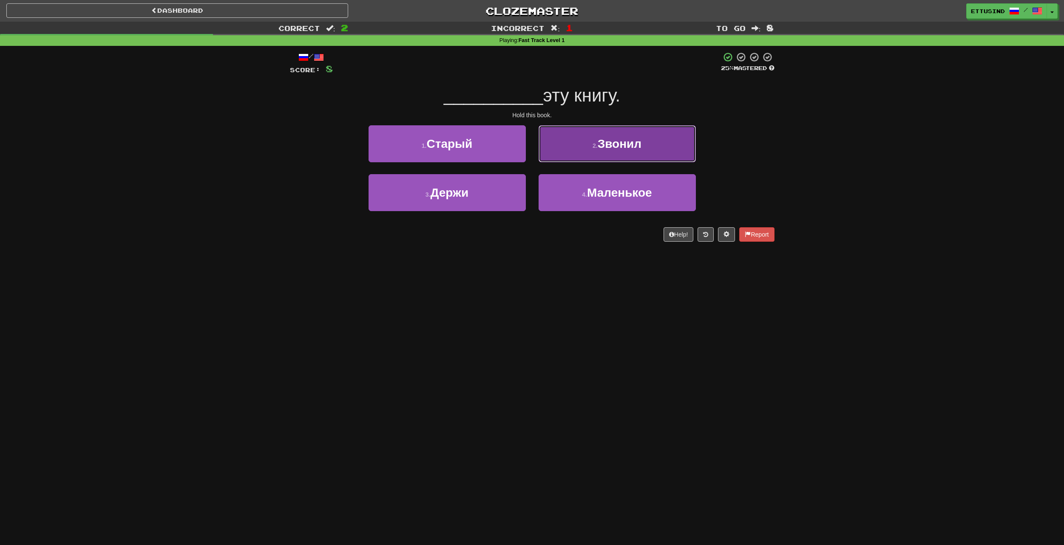
click at [579, 156] on button "2 . Звонил" at bounding box center [616, 143] width 157 height 37
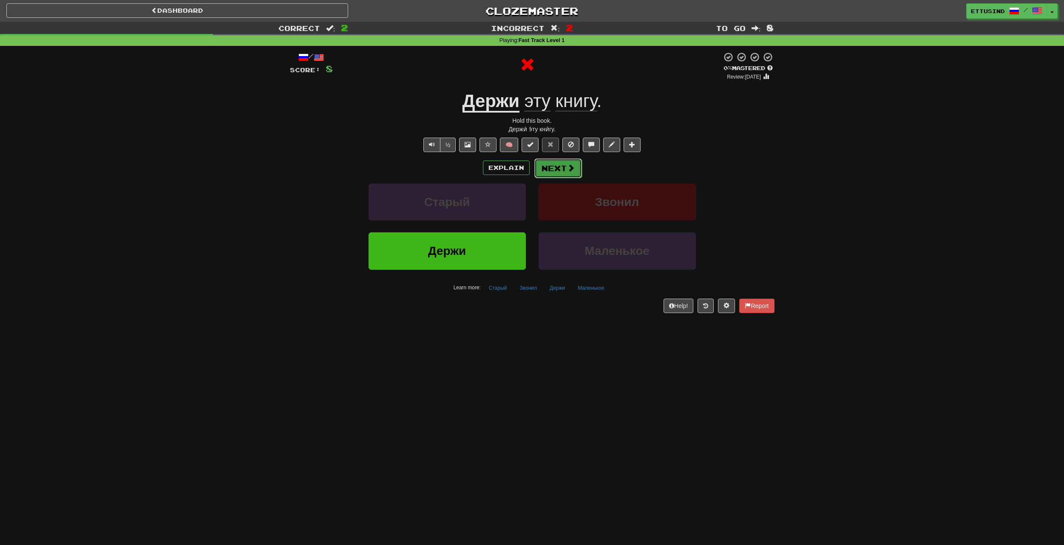
click at [560, 166] on button "Next" at bounding box center [558, 168] width 48 height 20
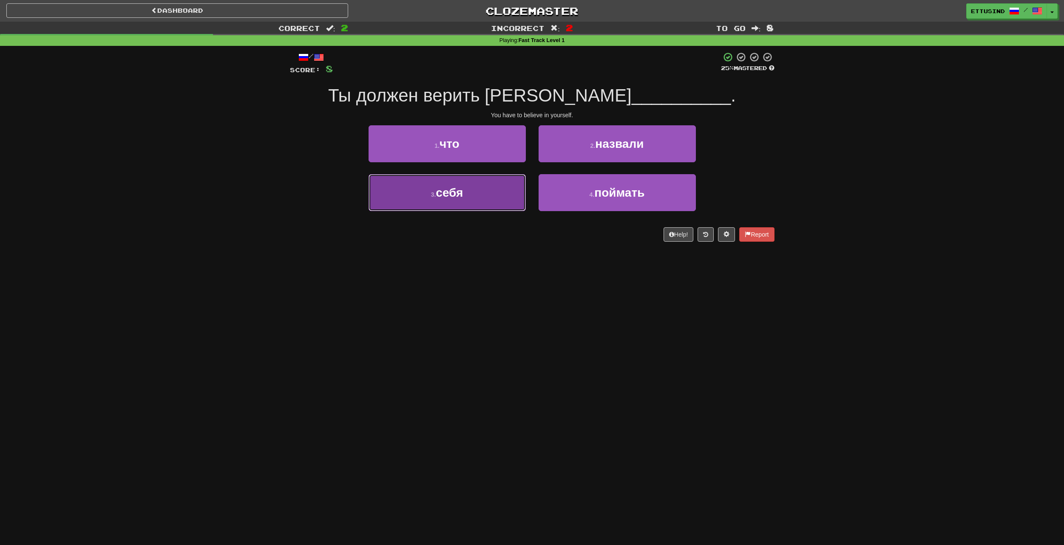
click at [496, 198] on button "3 . себя" at bounding box center [446, 192] width 157 height 37
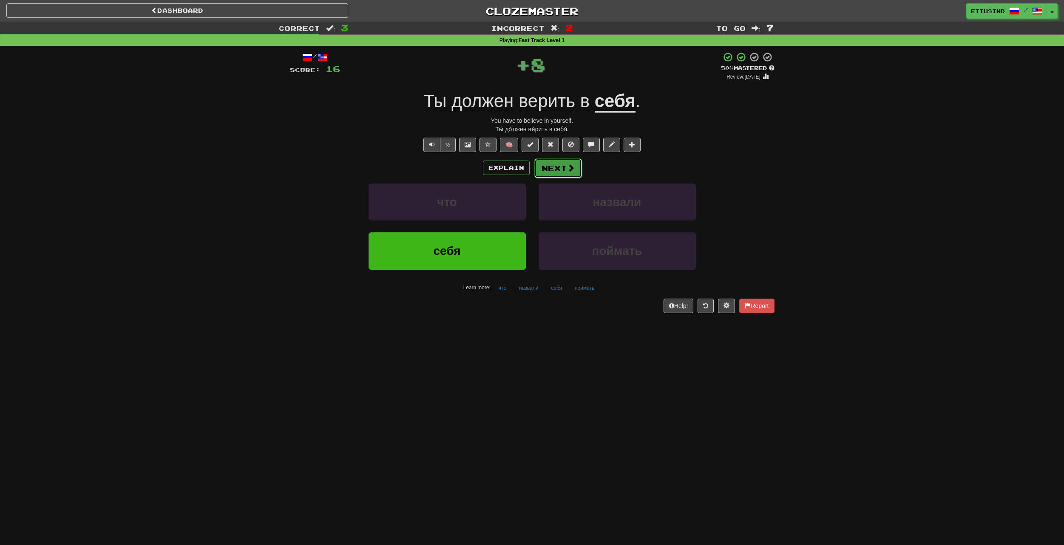
click at [547, 173] on button "Next" at bounding box center [558, 168] width 48 height 20
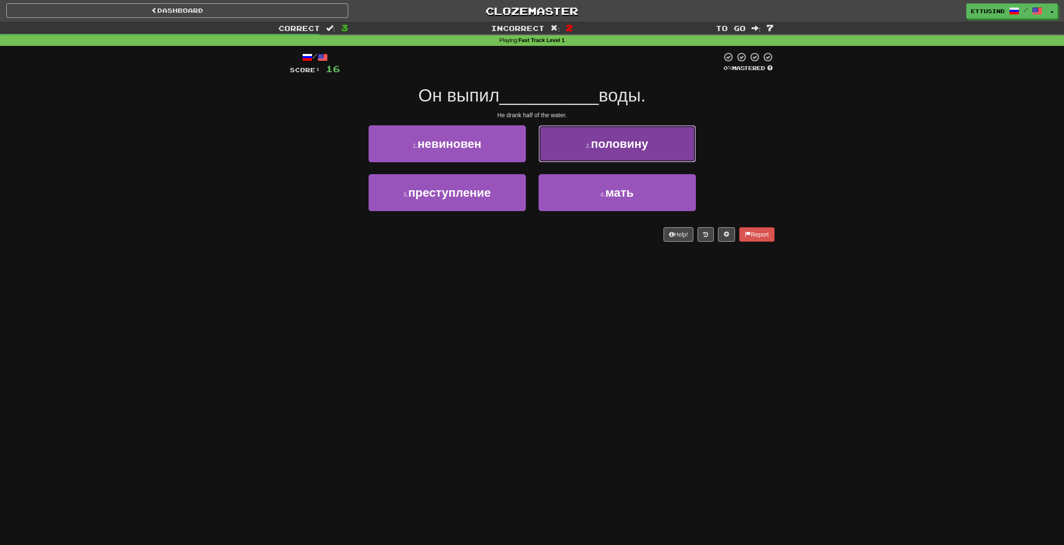
click at [579, 157] on button "2 . половину" at bounding box center [616, 143] width 157 height 37
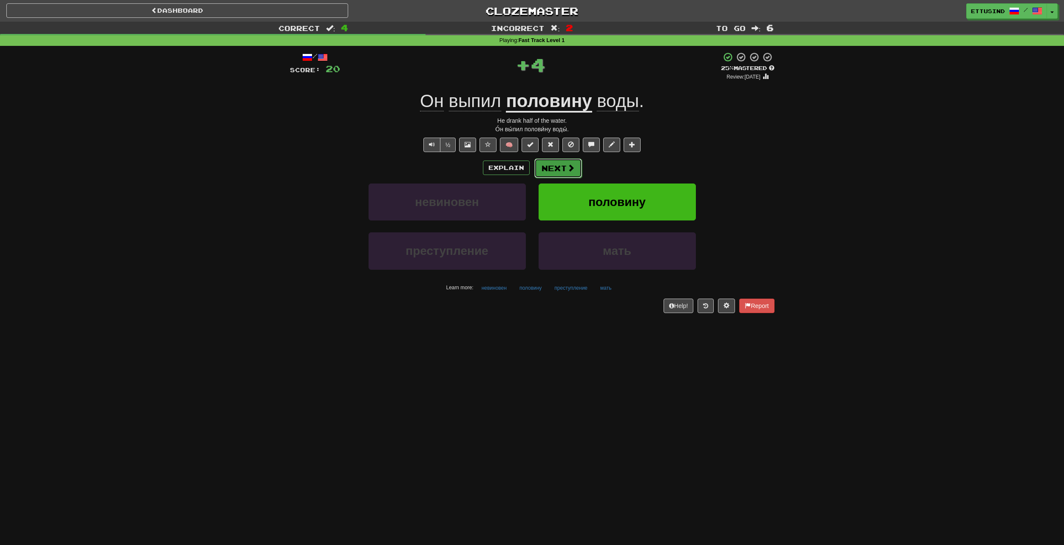
click at [553, 170] on button "Next" at bounding box center [558, 168] width 48 height 20
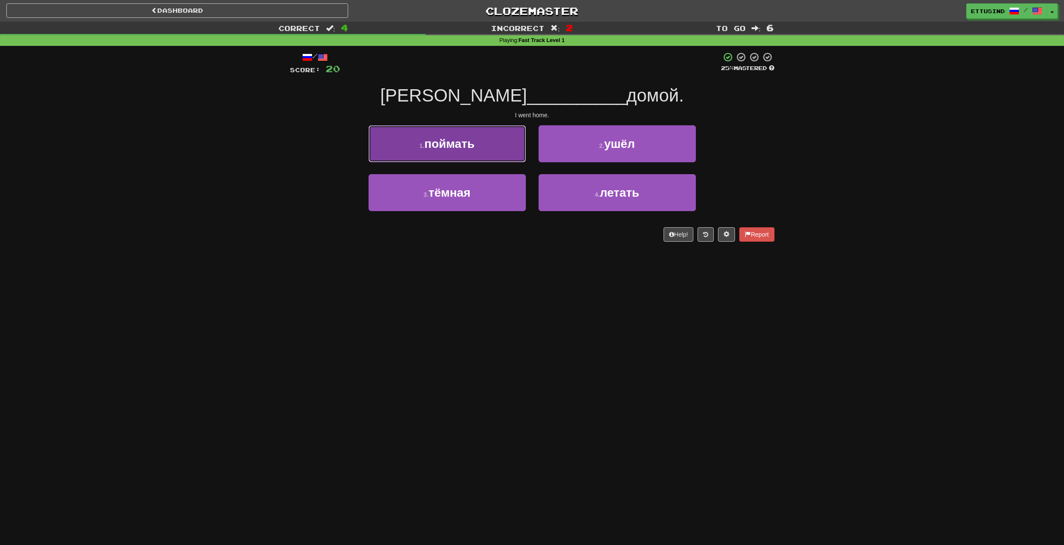
click at [518, 160] on button "1 . поймать" at bounding box center [446, 143] width 157 height 37
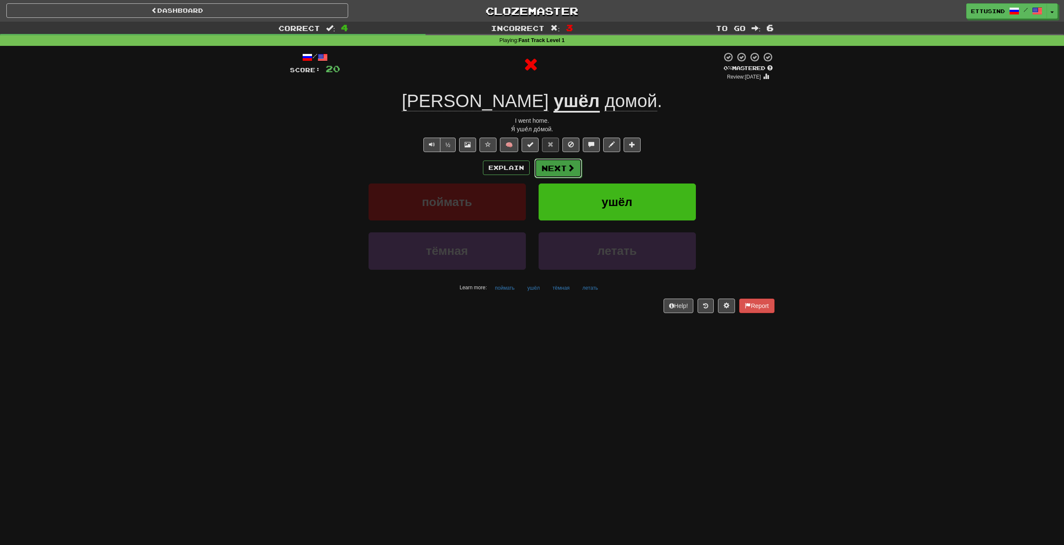
click at [559, 163] on button "Next" at bounding box center [558, 168] width 48 height 20
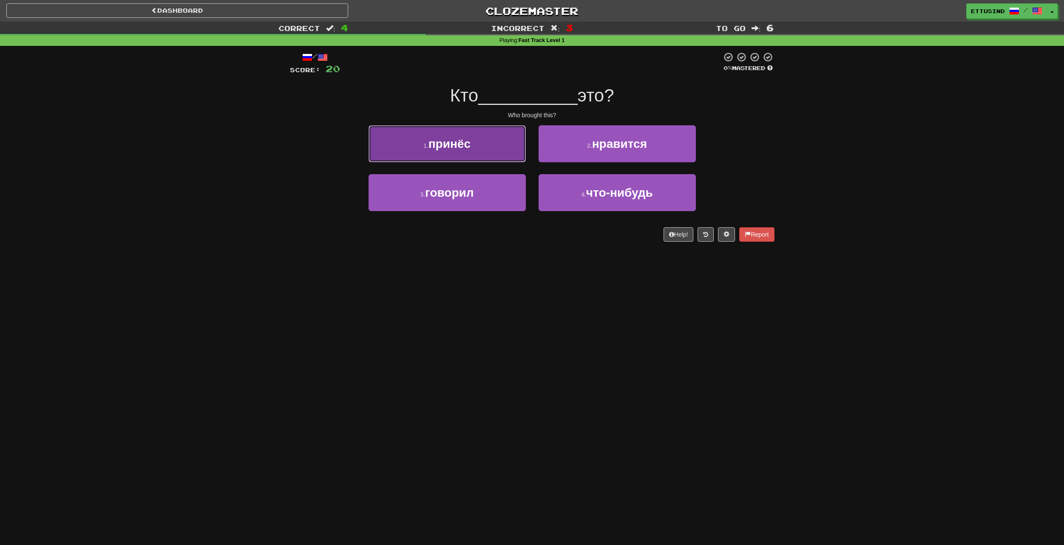
click at [507, 161] on button "1 . принёс" at bounding box center [446, 143] width 157 height 37
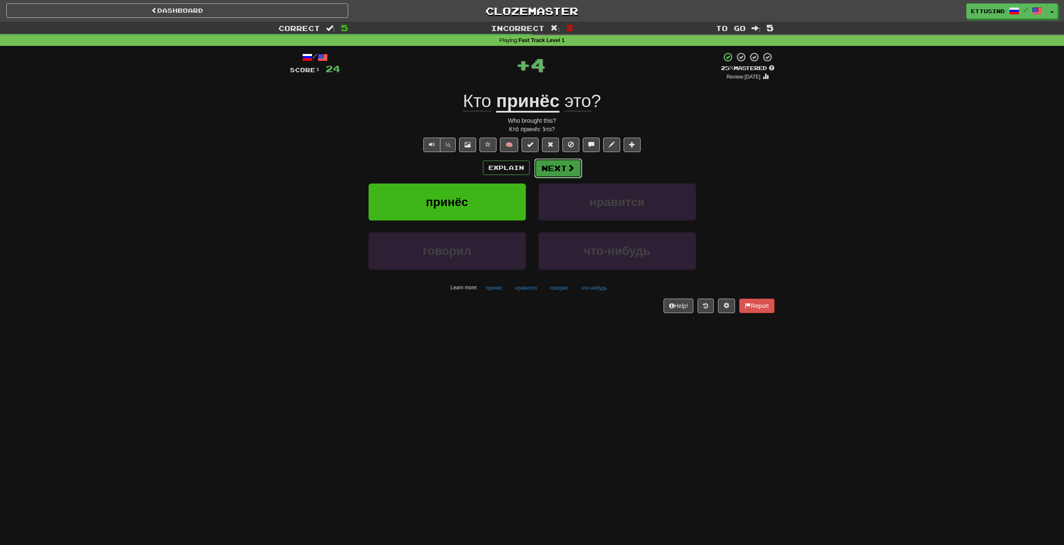
click at [557, 166] on button "Next" at bounding box center [558, 168] width 48 height 20
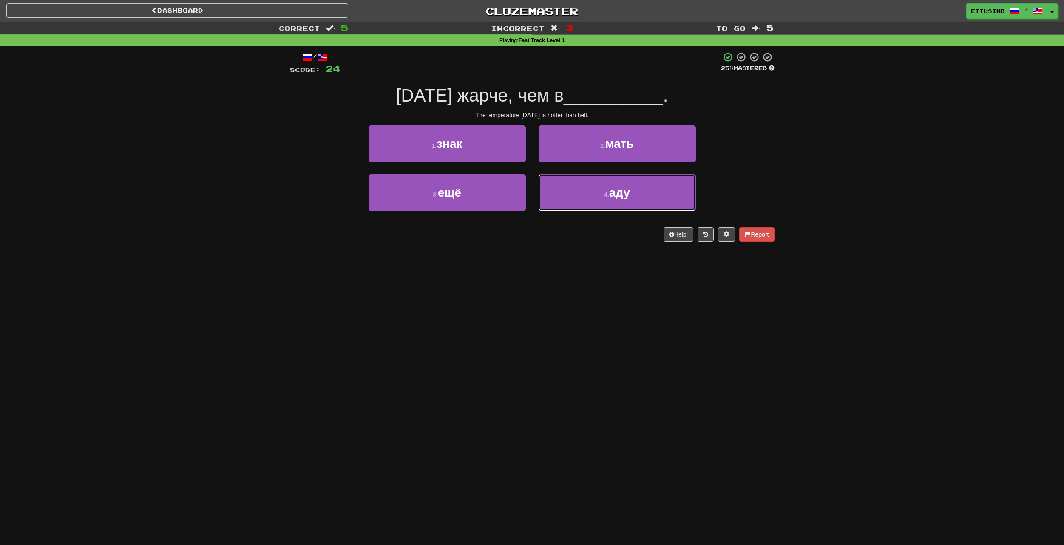
click at [575, 179] on button "4 . аду" at bounding box center [616, 192] width 157 height 37
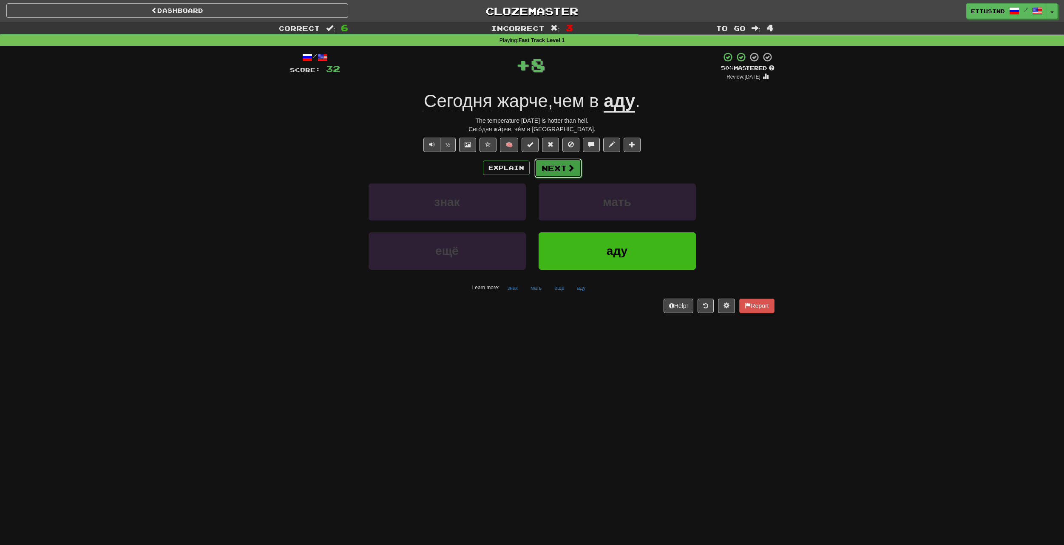
click at [559, 170] on button "Next" at bounding box center [558, 168] width 48 height 20
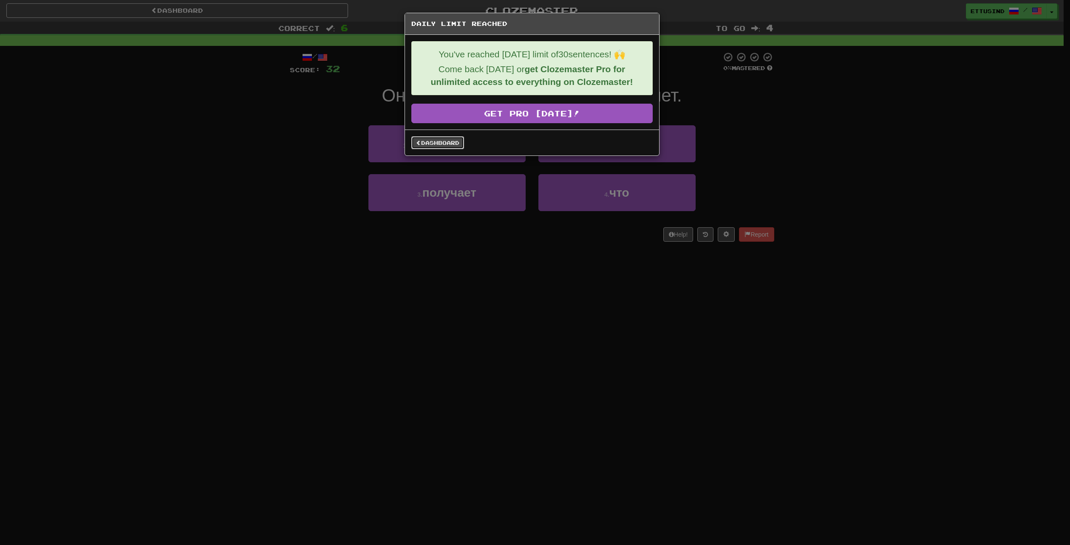
click at [437, 140] on link "Dashboard" at bounding box center [437, 142] width 53 height 13
